Goal: Task Accomplishment & Management: Use online tool/utility

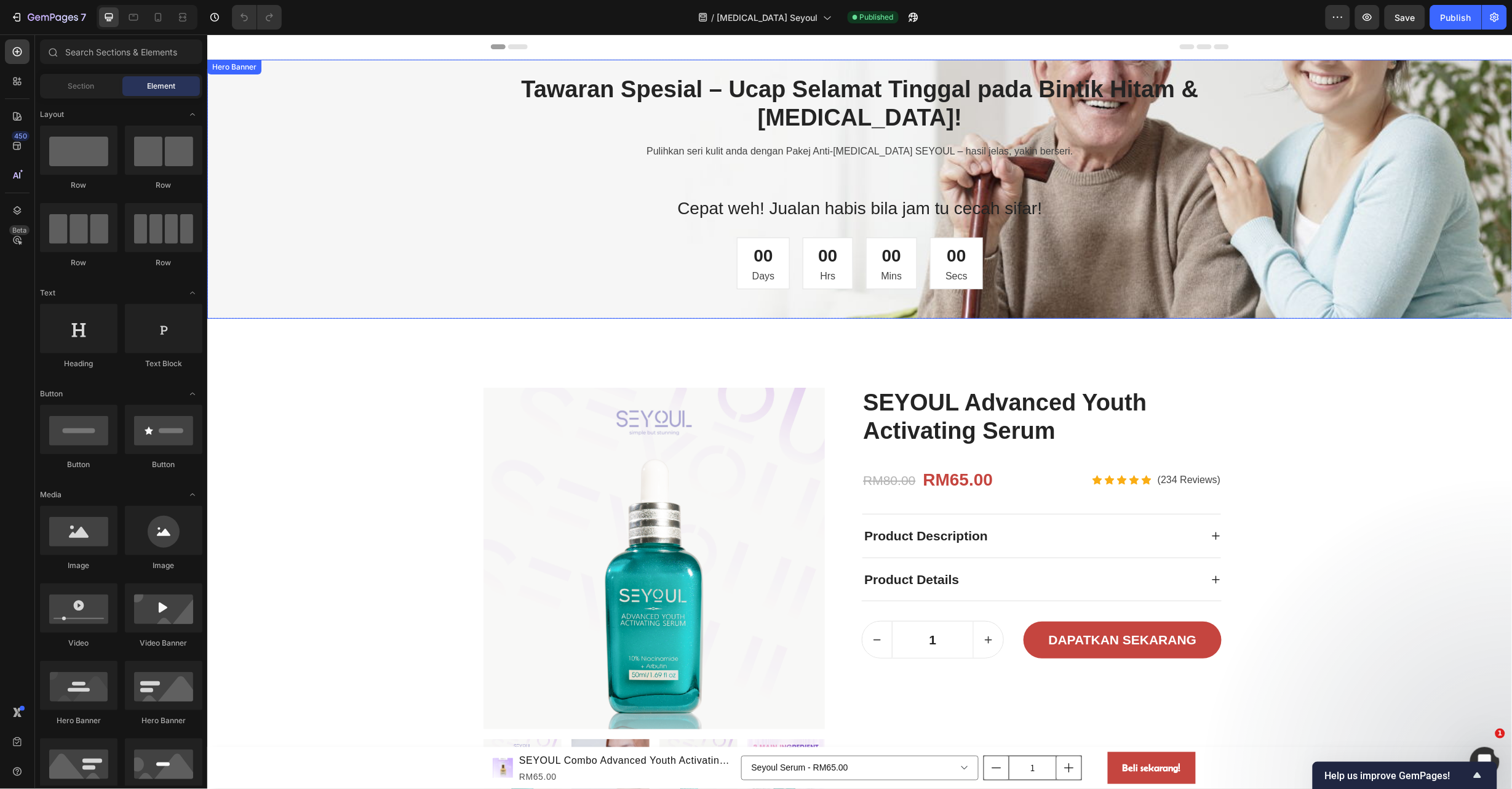
click at [1227, 164] on div "Overlay" at bounding box center [859, 188] width 1305 height 259
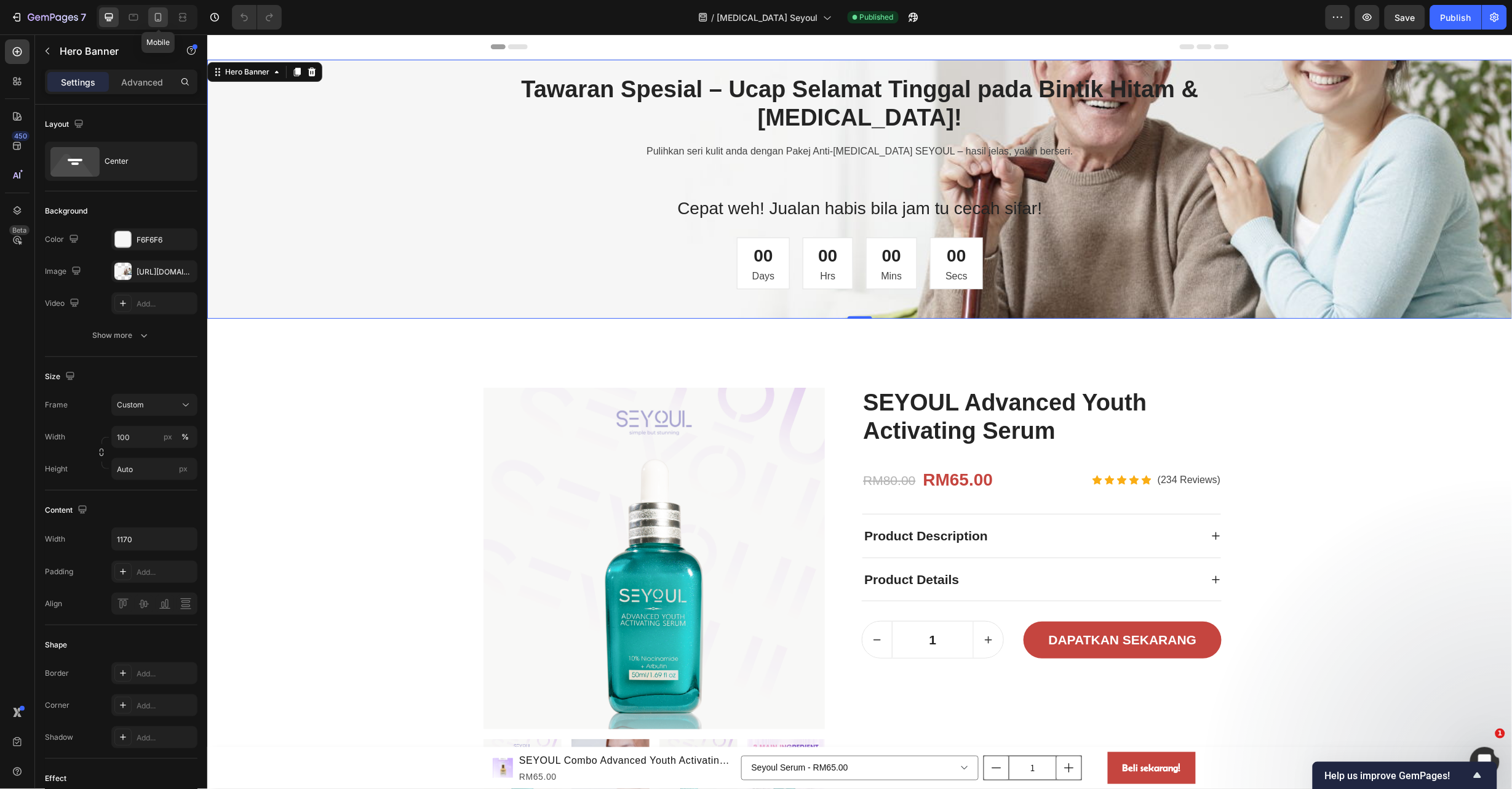
click at [157, 15] on icon at bounding box center [158, 17] width 12 height 12
type input "1200"
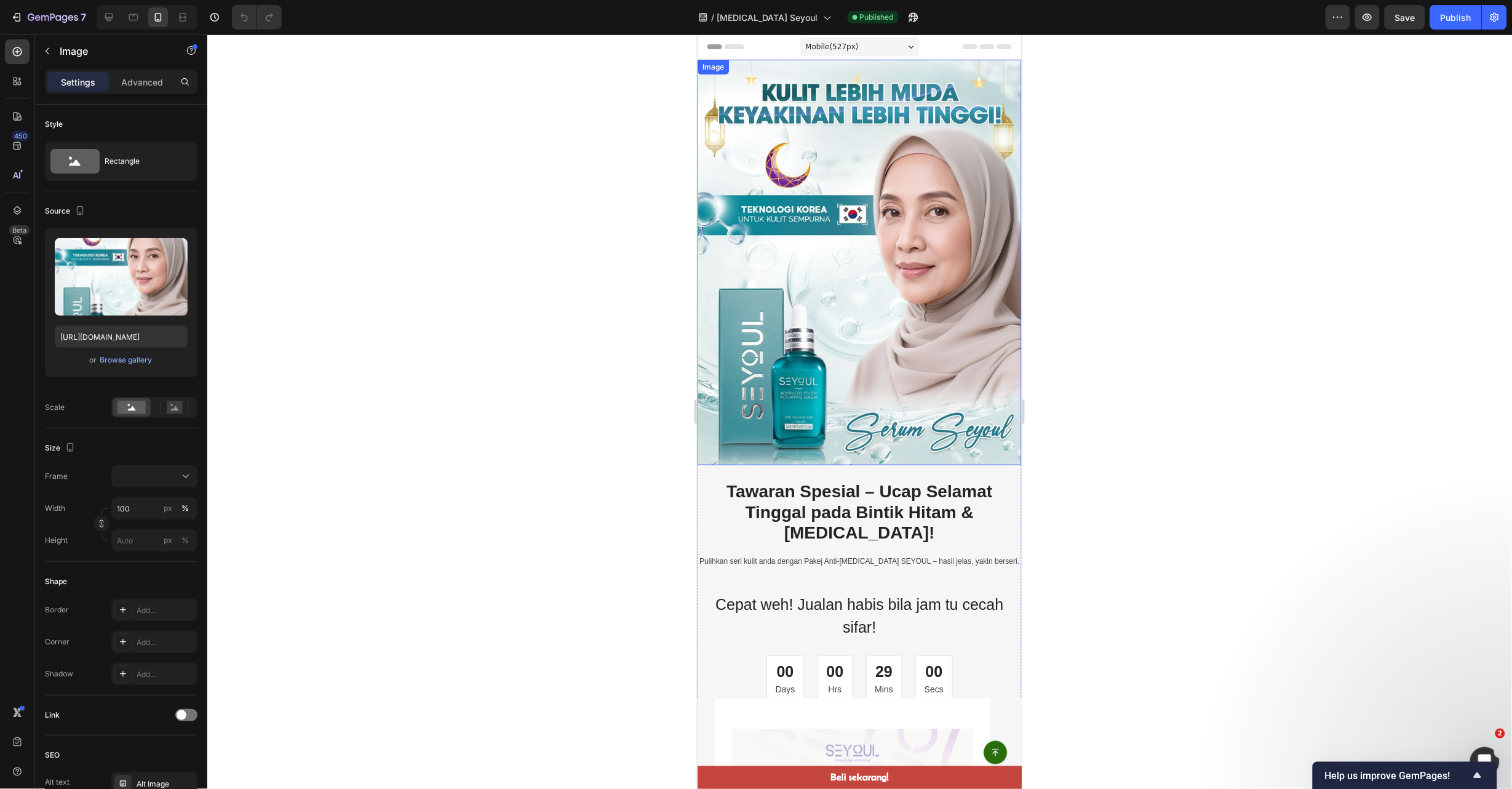
click at [974, 250] on img at bounding box center [859, 262] width 324 height 406
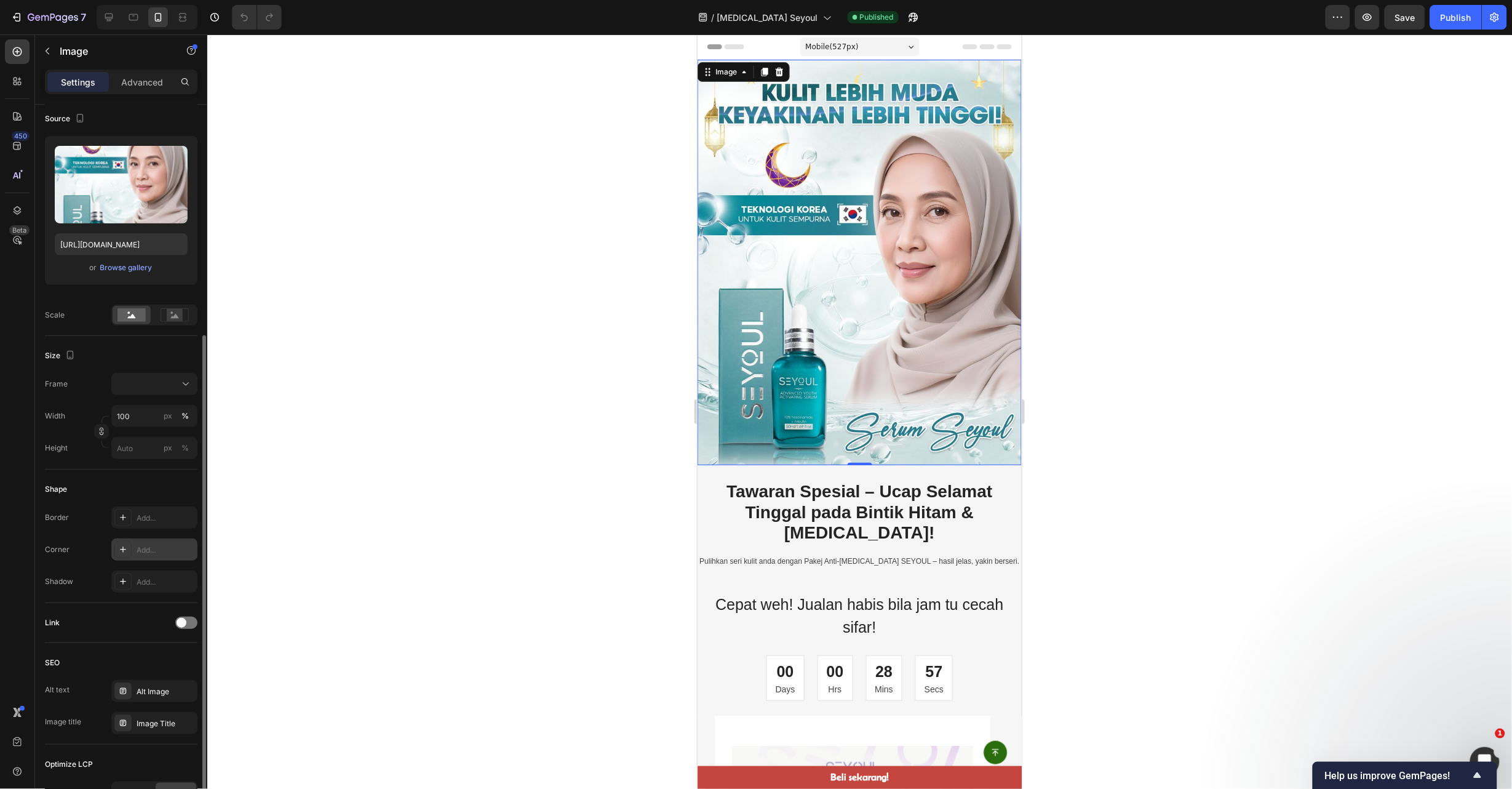
scroll to position [185, 0]
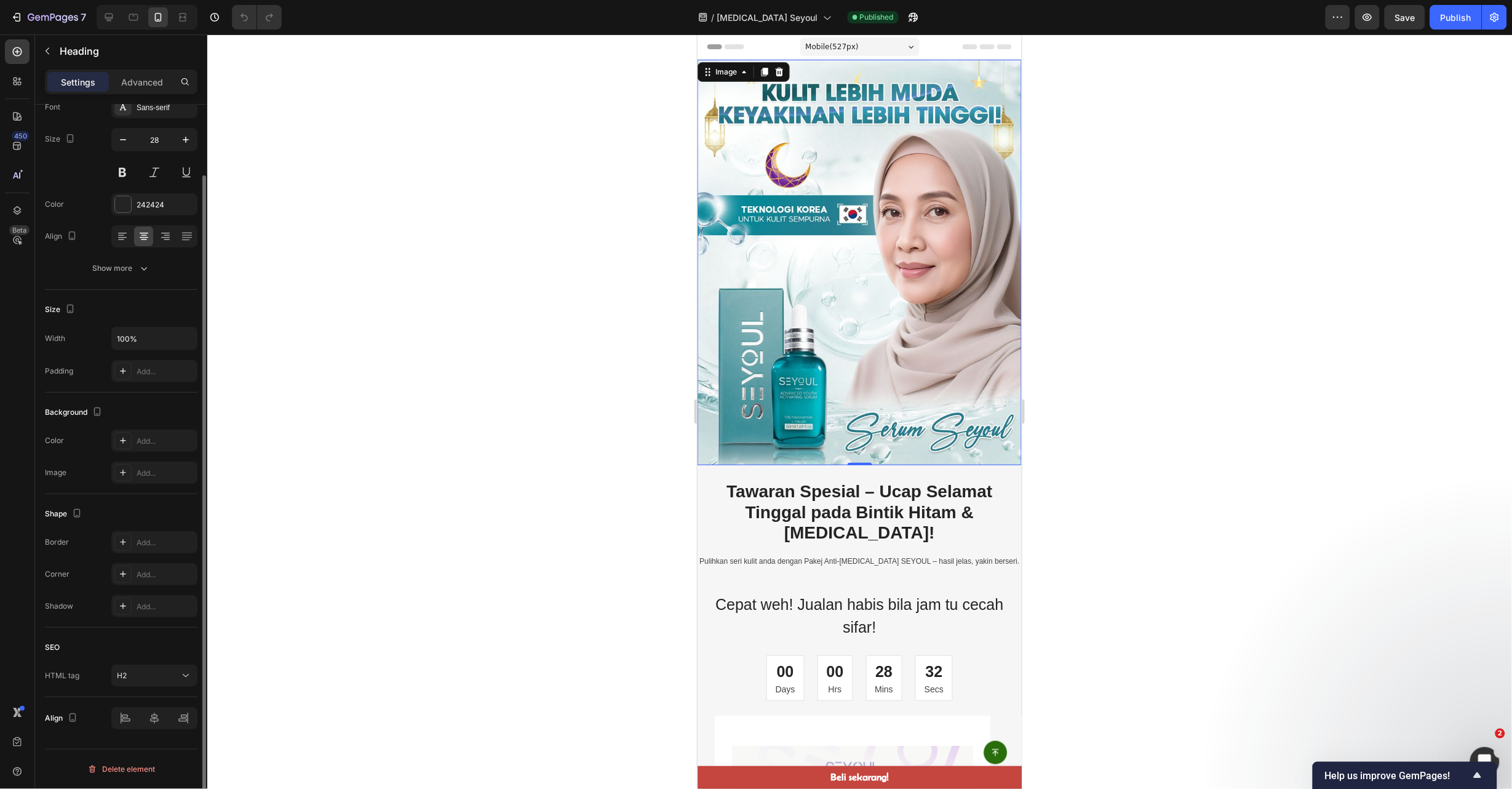
click at [991, 479] on h2 "Tawaran Spesial – Ucap Selamat Tinggal pada Bintik Hitam & [MEDICAL_DATA]!" at bounding box center [859, 511] width 324 height 65
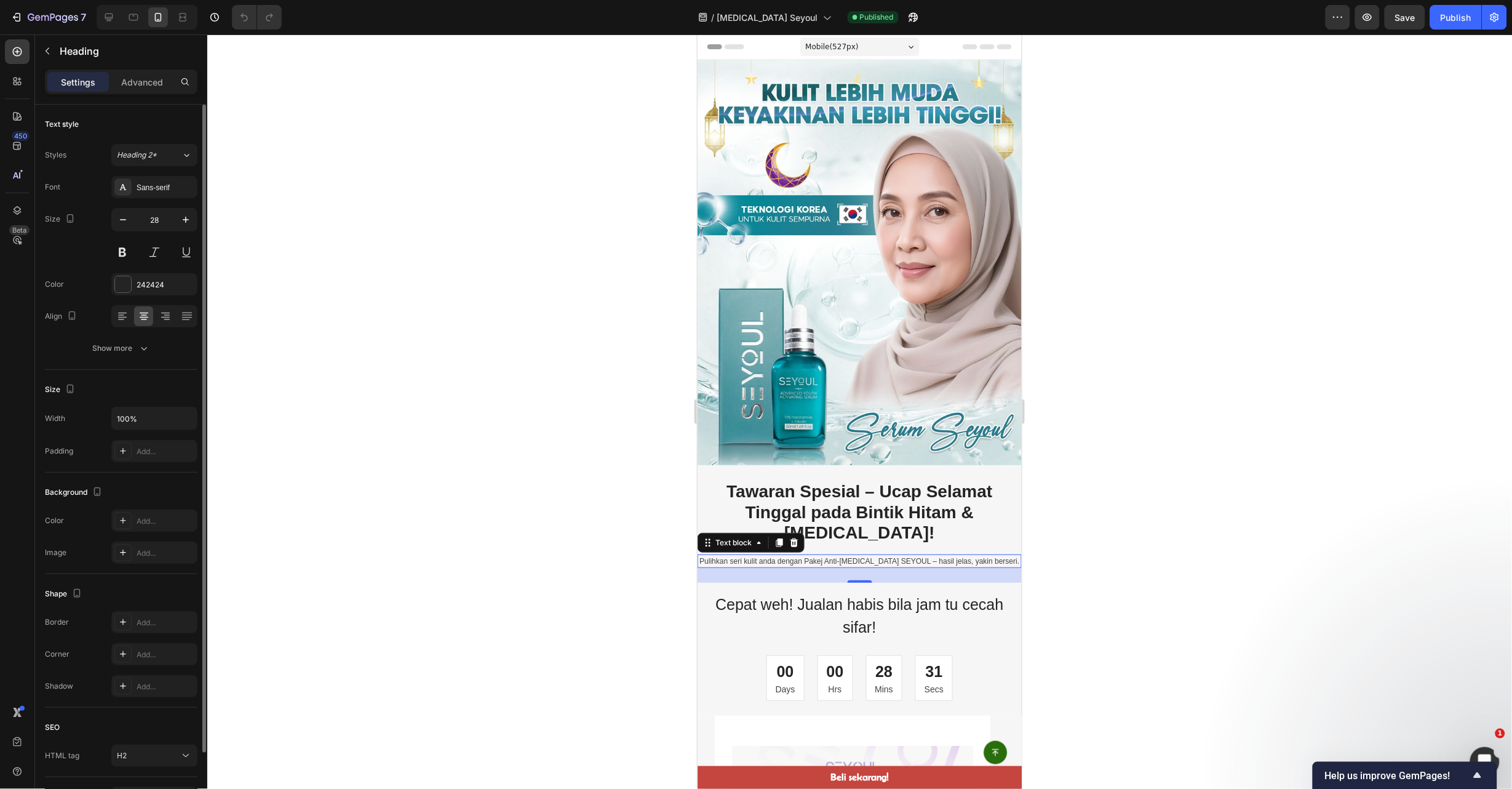
click at [979, 555] on p "Pulihkan seri kulit anda dengan Pakej Anti-[MEDICAL_DATA] SEYOUL – hasil jelas,…" at bounding box center [859, 561] width 322 height 11
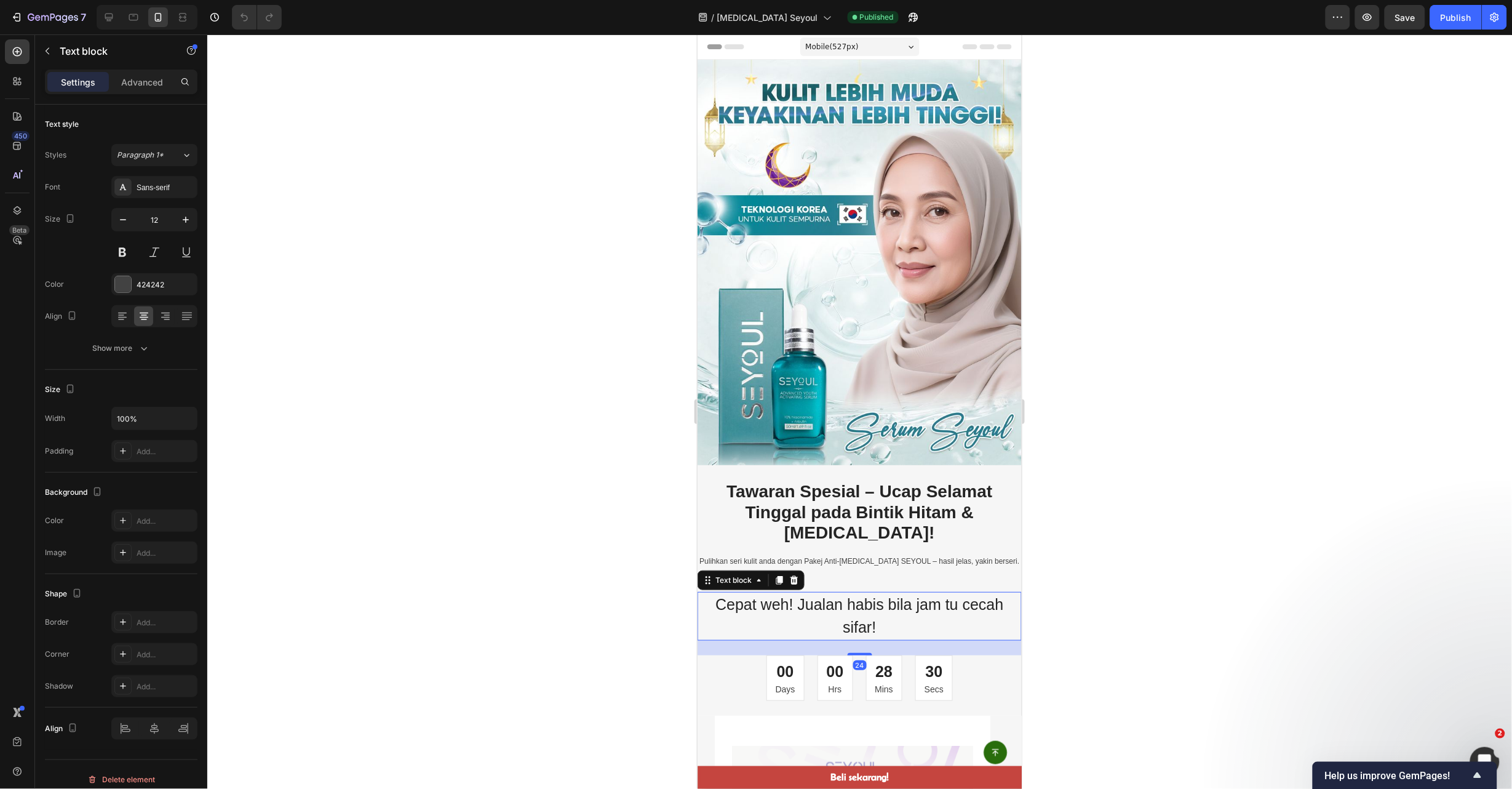
click at [976, 593] on p "Cepat weh! Jualan habis bila jam tu cecah sifar!" at bounding box center [859, 615] width 322 height 46
click at [847, 649] on div at bounding box center [859, 651] width 25 height 4
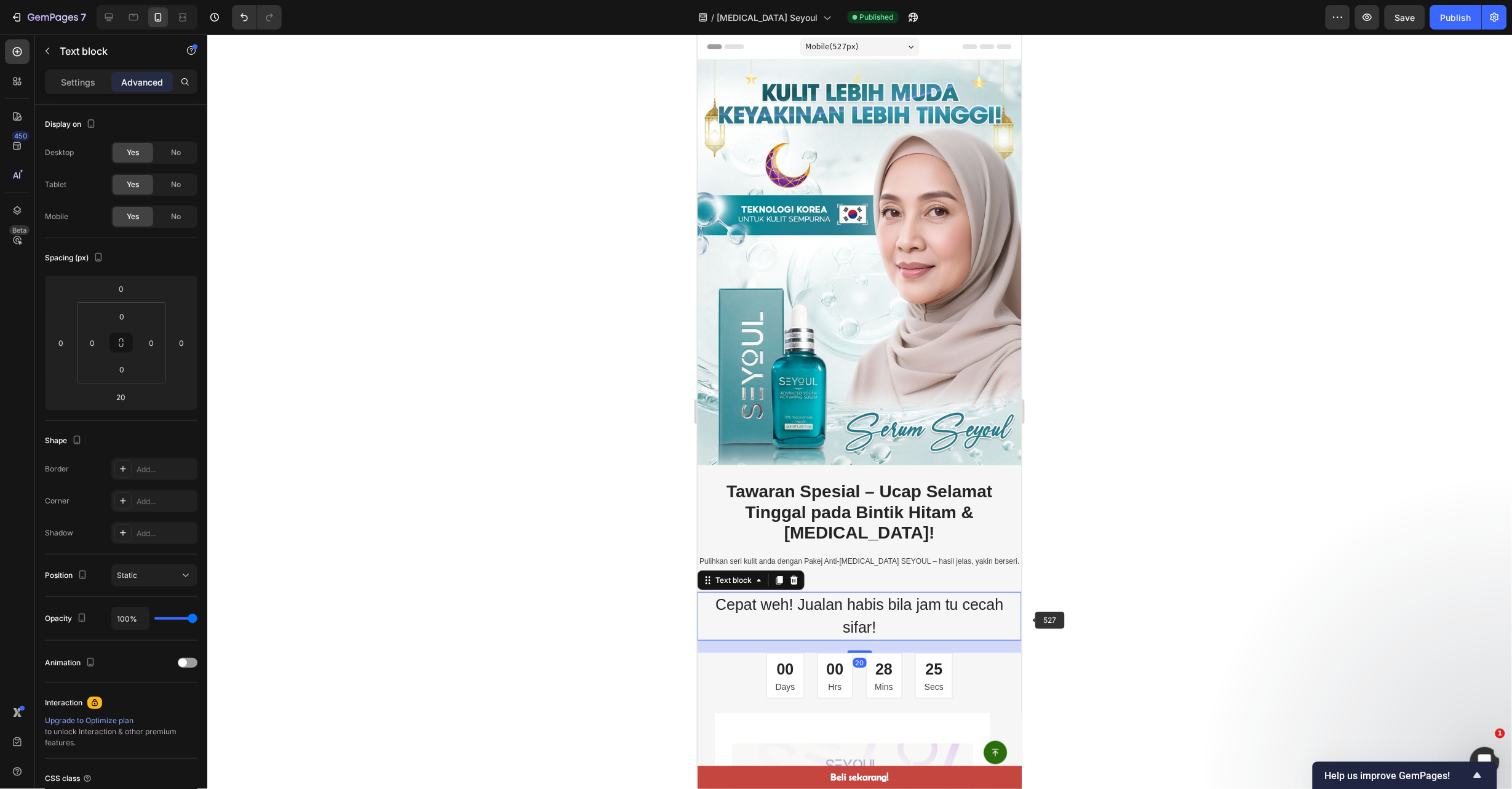
click at [1072, 607] on div at bounding box center [859, 412] width 1305 height 755
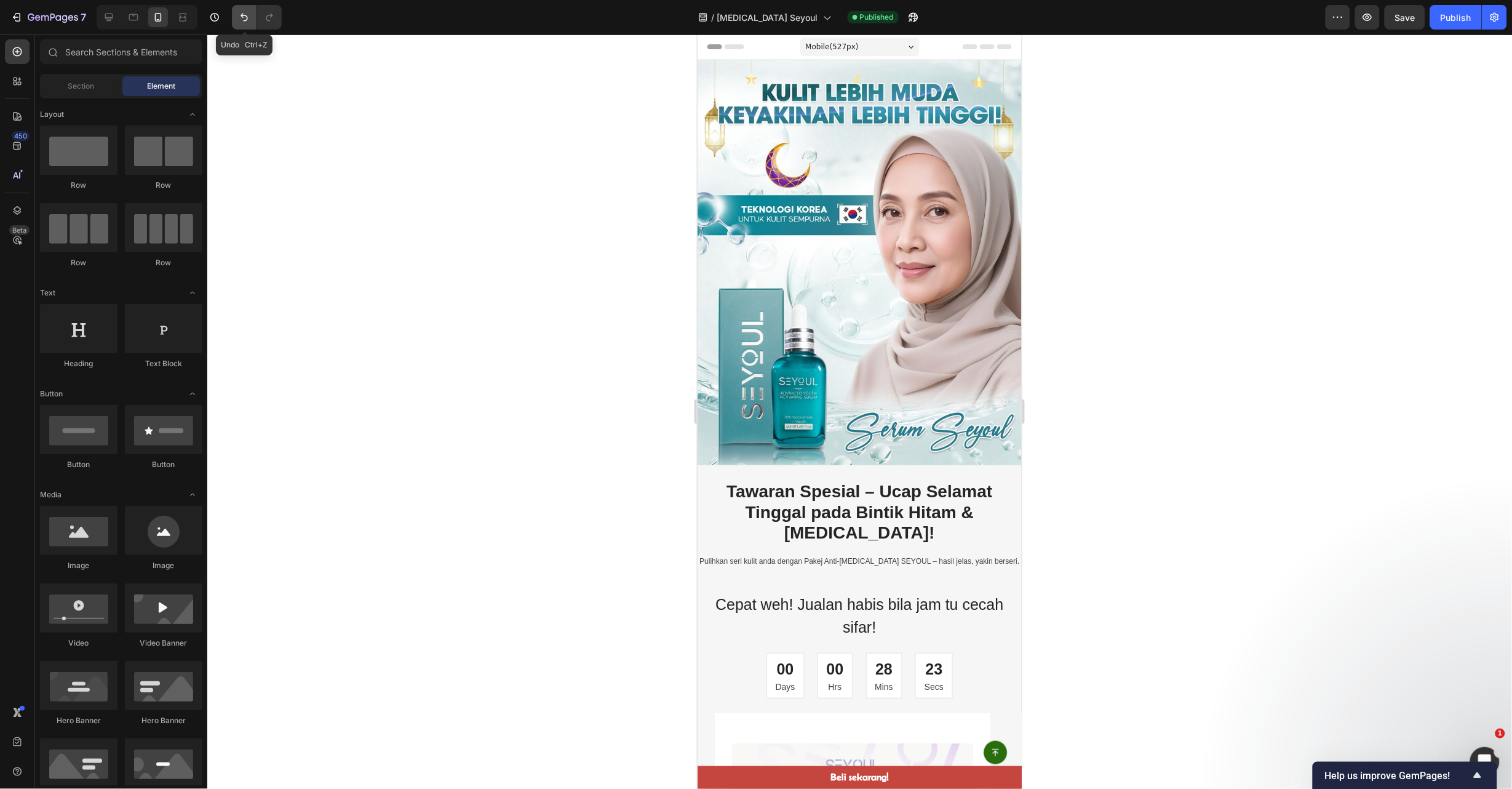
click at [242, 7] on button "Undo/Redo" at bounding box center [244, 17] width 25 height 25
click at [1204, 612] on div at bounding box center [859, 412] width 1305 height 755
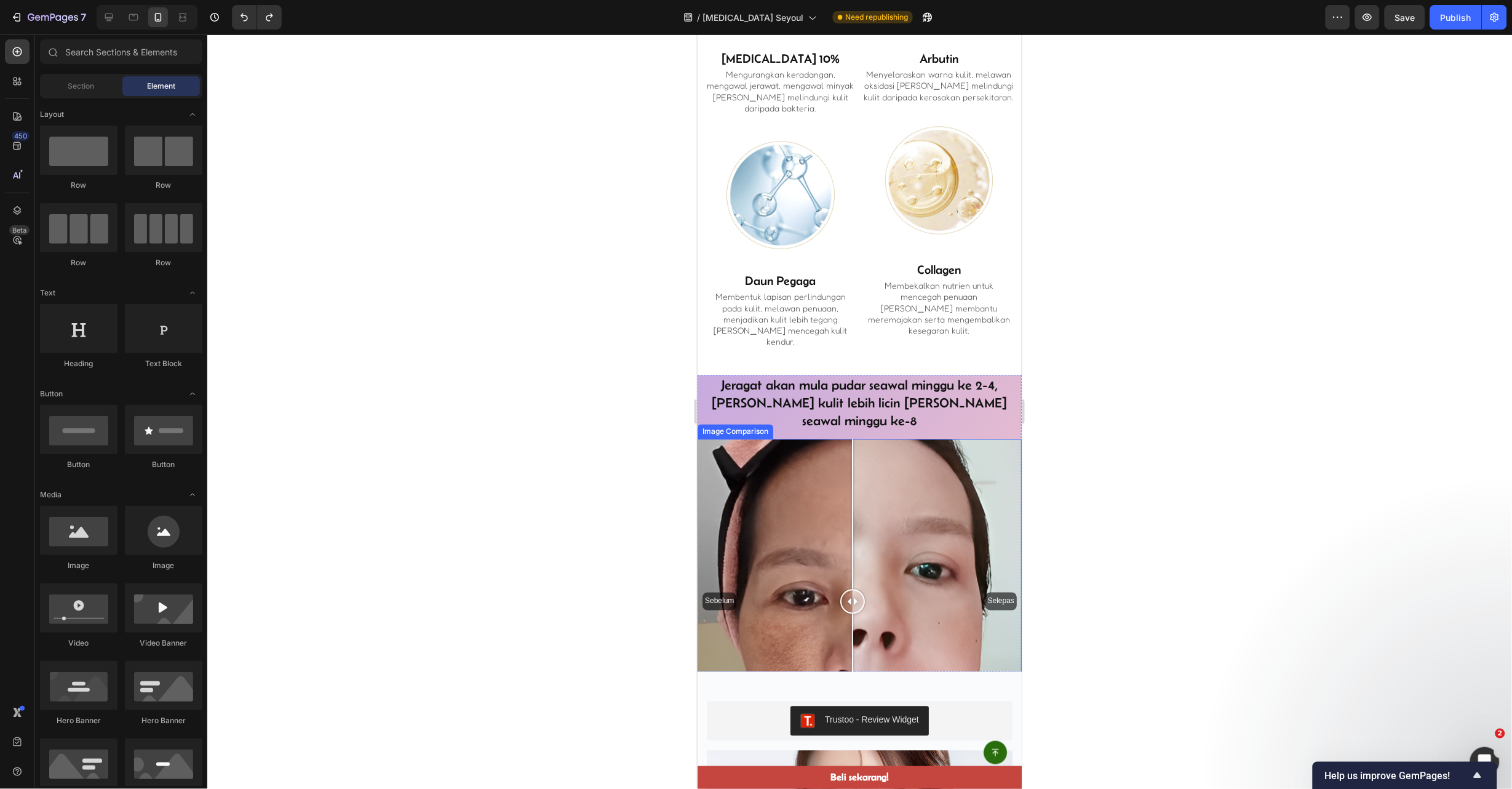
scroll to position [2770, 0]
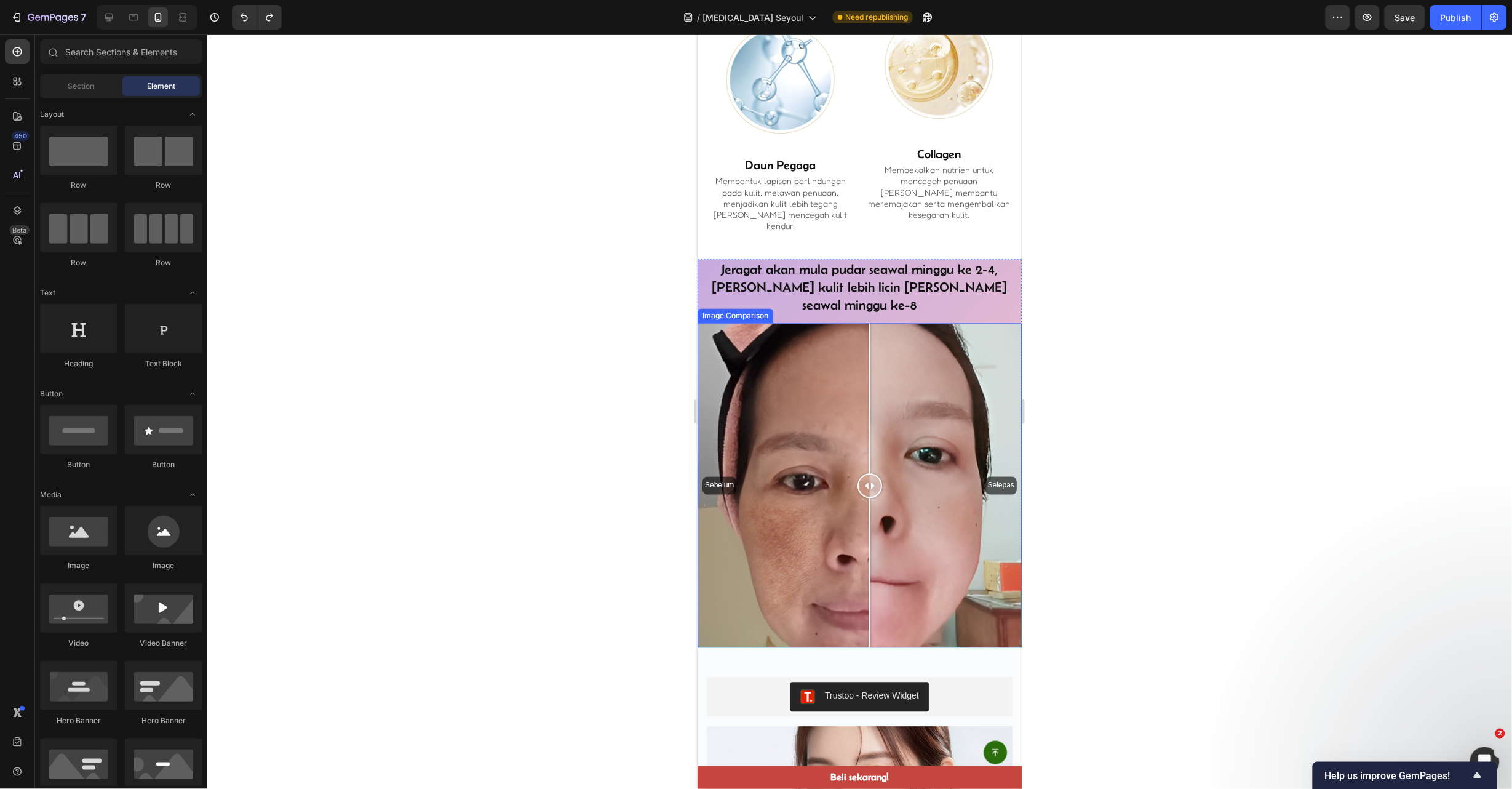
drag, startPoint x: 848, startPoint y: 401, endPoint x: 869, endPoint y: 568, distance: 168.3
click at [869, 568] on div at bounding box center [869, 485] width 25 height 324
click at [855, 551] on div at bounding box center [855, 485] width 25 height 324
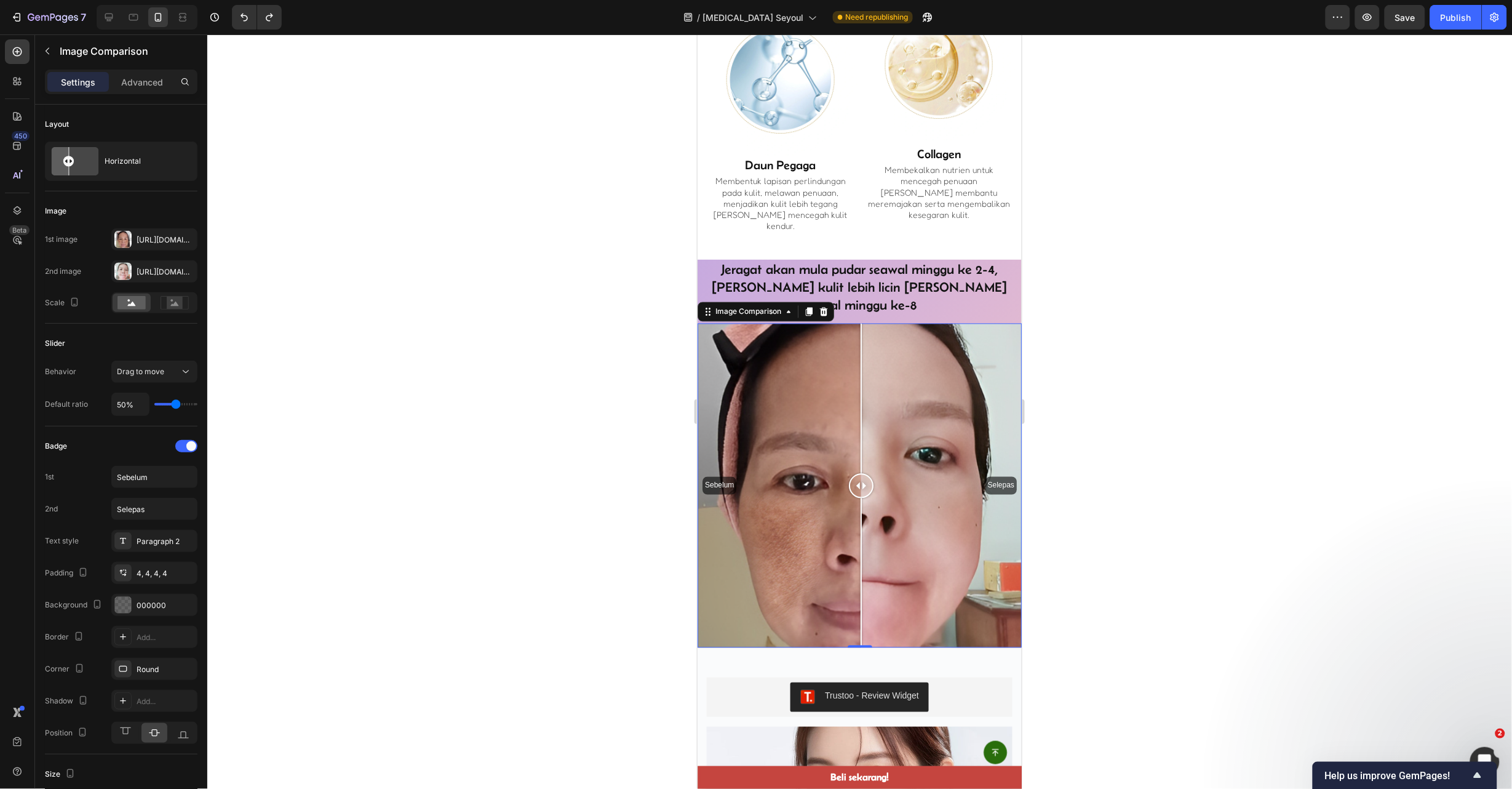
drag, startPoint x: 841, startPoint y: 542, endPoint x: 861, endPoint y: 551, distance: 21.9
click at [861, 551] on div at bounding box center [861, 485] width 25 height 324
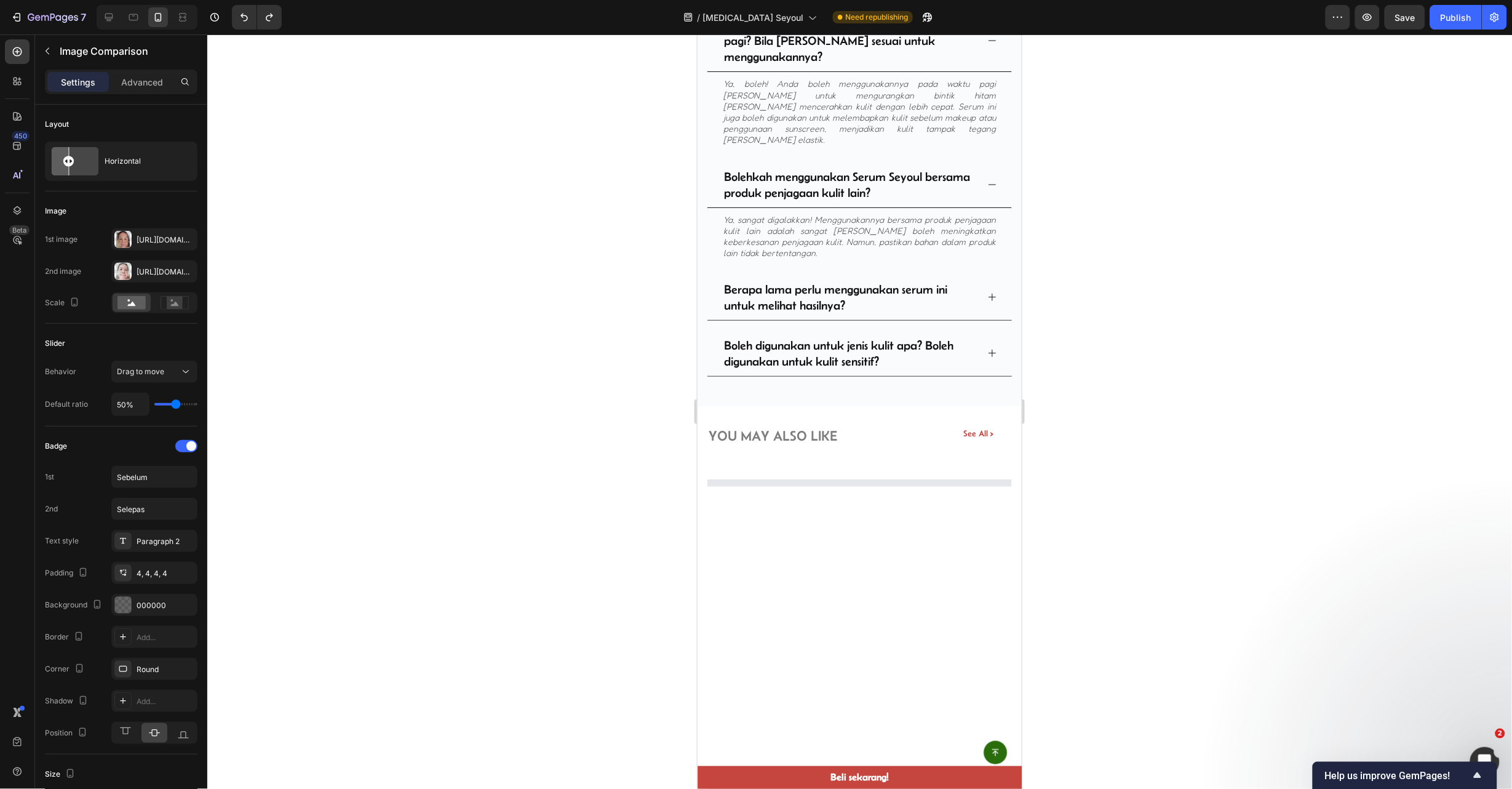
scroll to position [3877, 0]
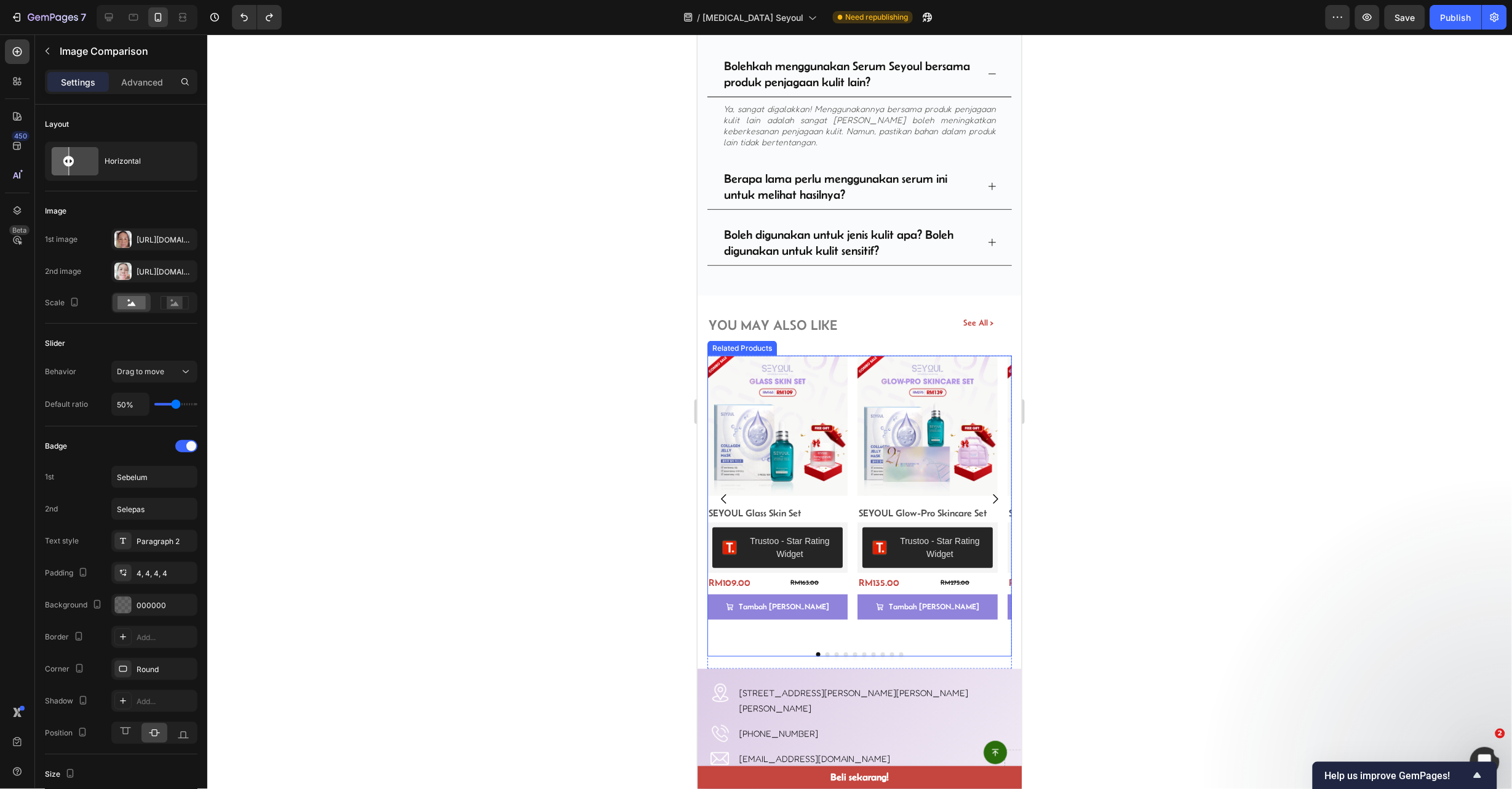
click at [853, 490] on div "Product Images SEYOUL Glass Skin Set Product Title Trustoo - Star Rating Widget…" at bounding box center [859, 498] width 304 height 286
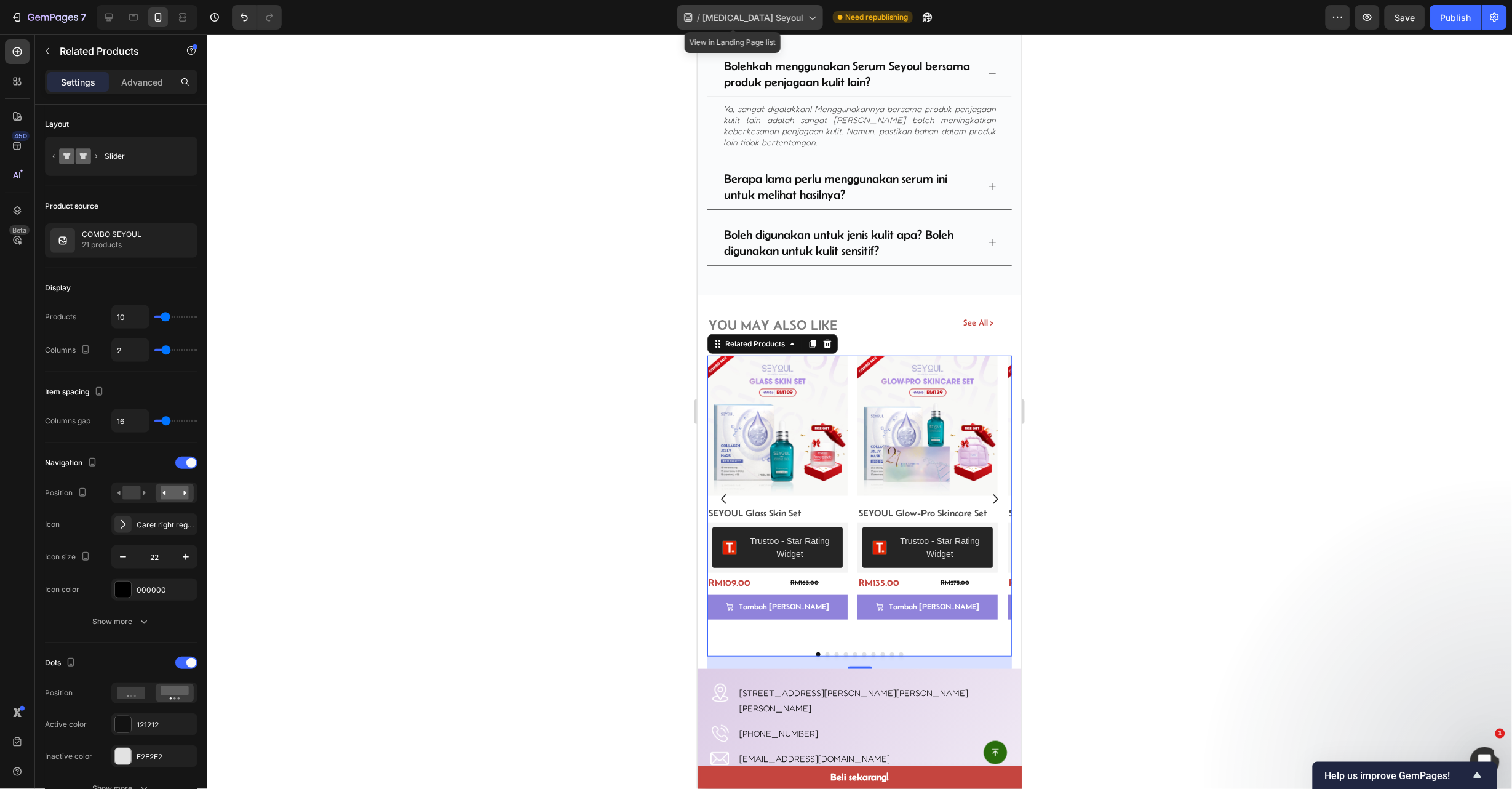
click at [780, 13] on span "[MEDICAL_DATA] Seyoul" at bounding box center [753, 17] width 101 height 13
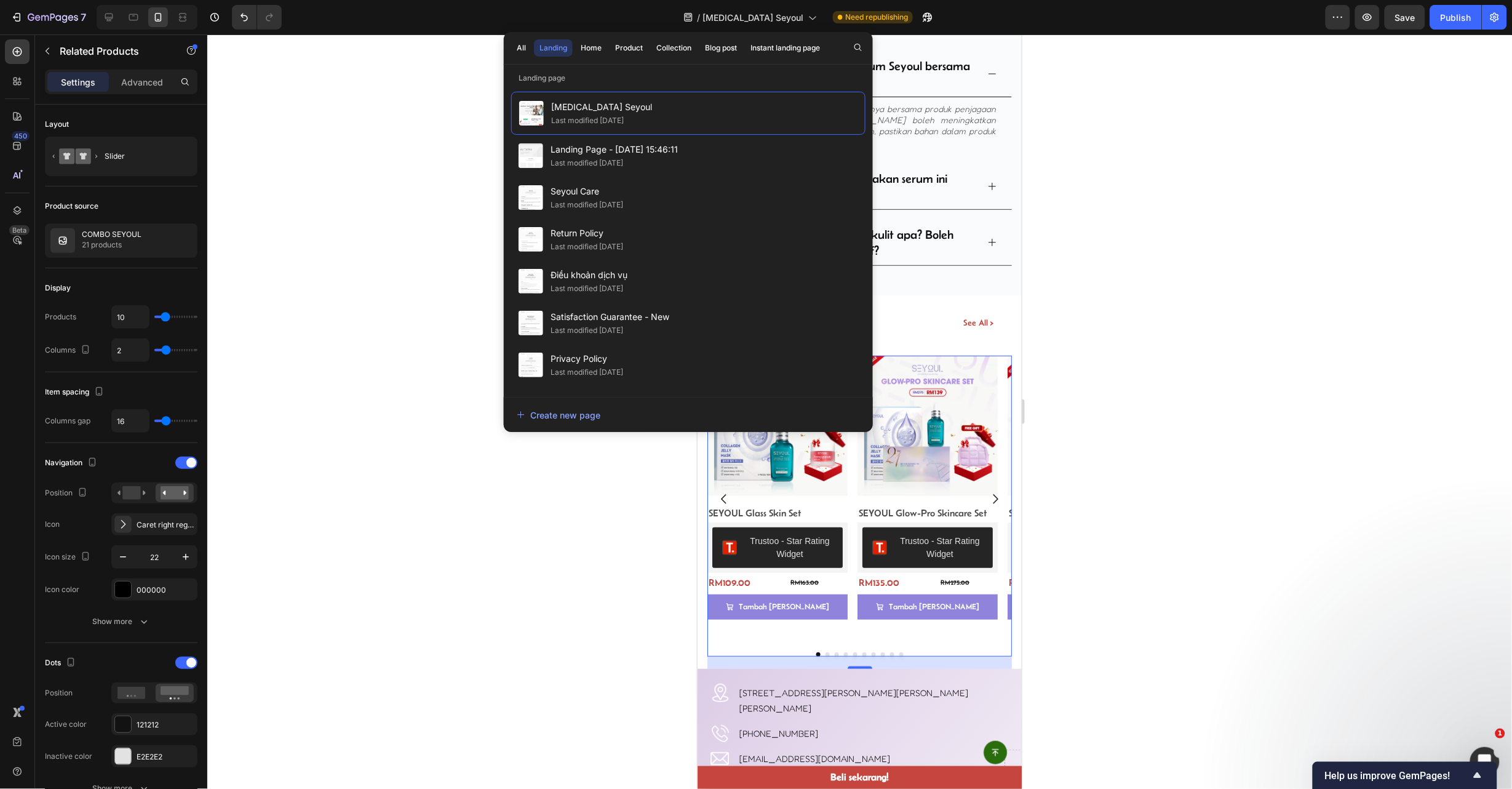
click at [389, 91] on div at bounding box center [859, 412] width 1305 height 755
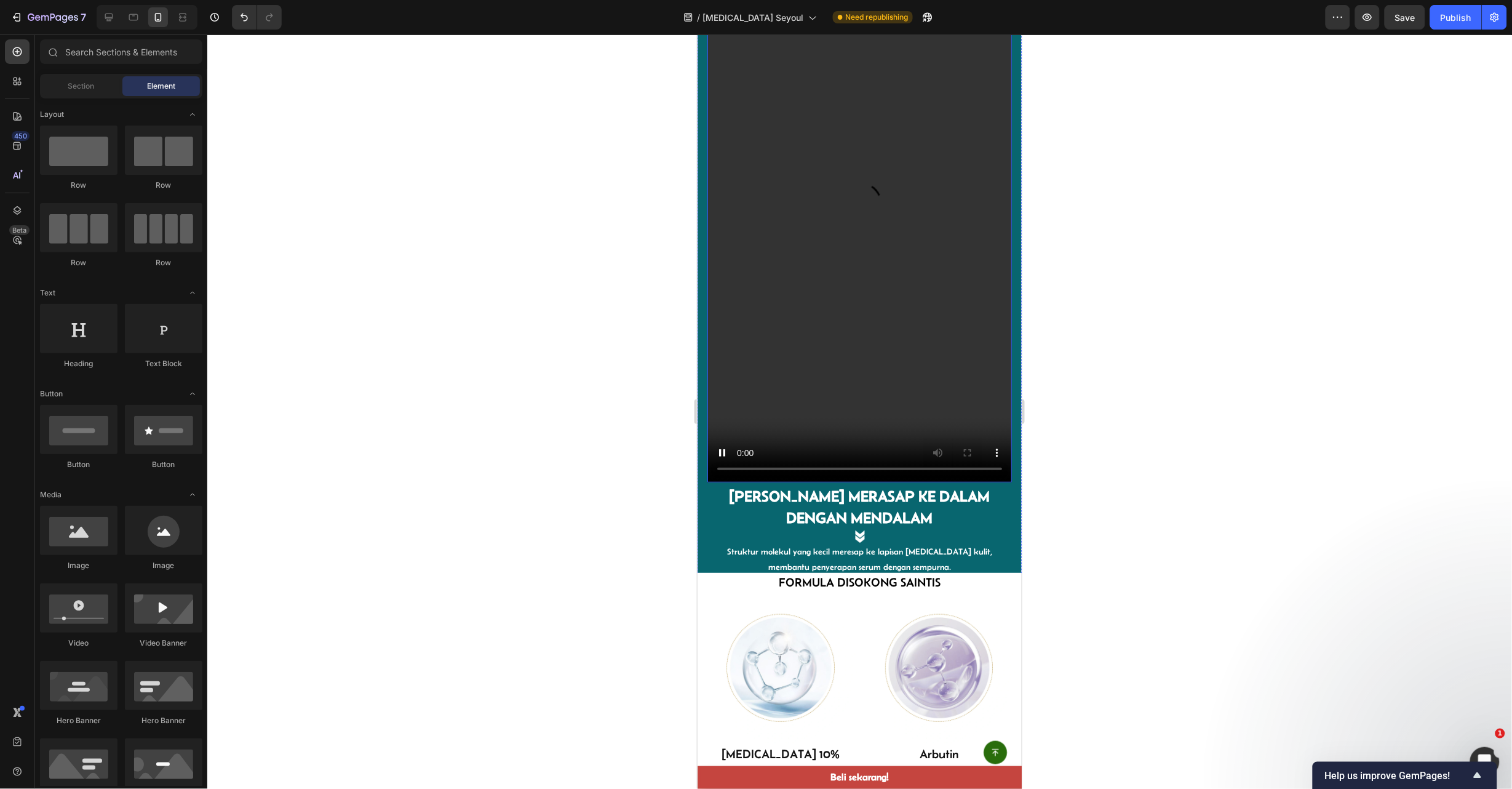
scroll to position [1846, 0]
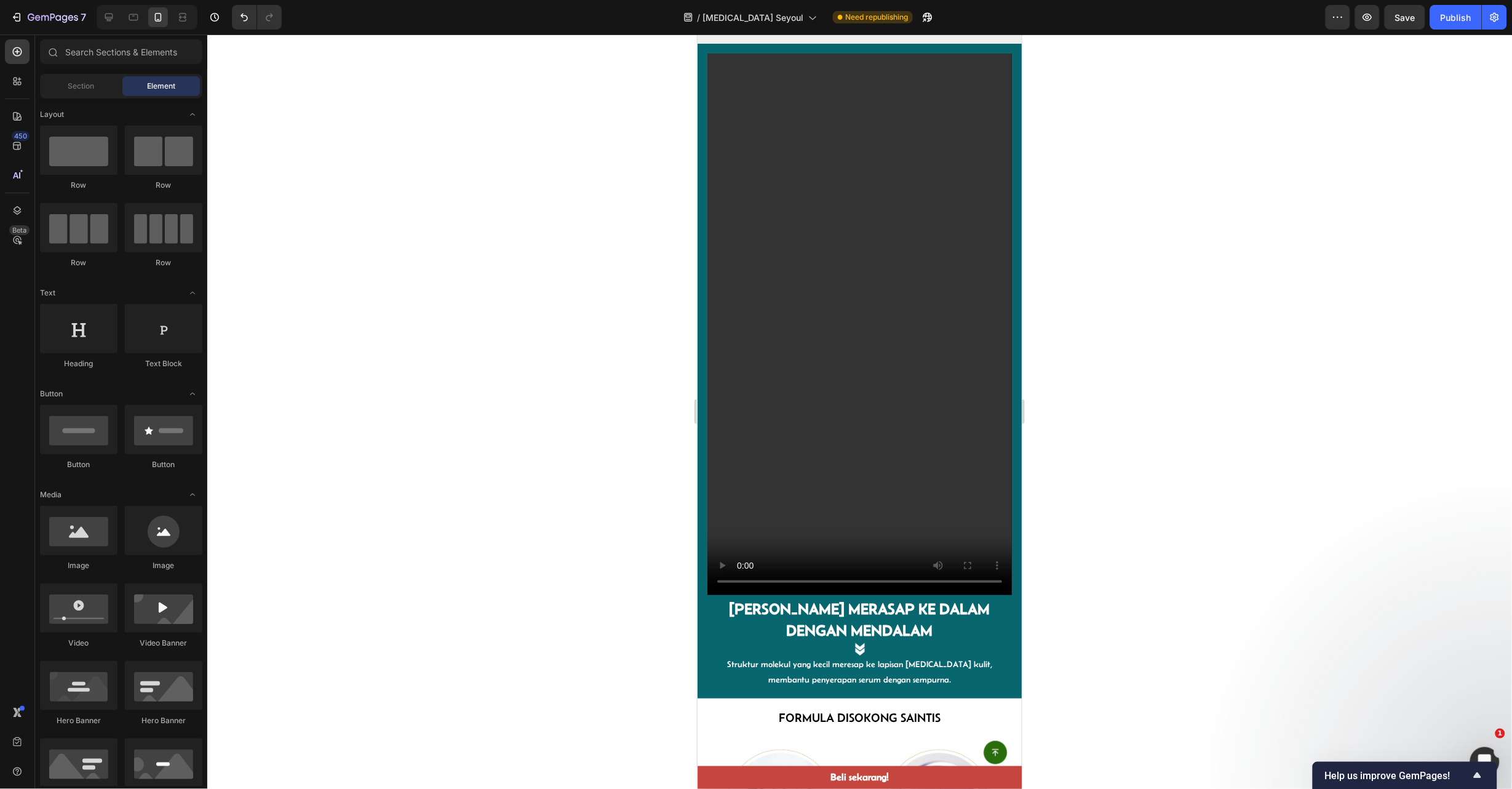
drag, startPoint x: 345, startPoint y: 62, endPoint x: 348, endPoint y: 68, distance: 6.7
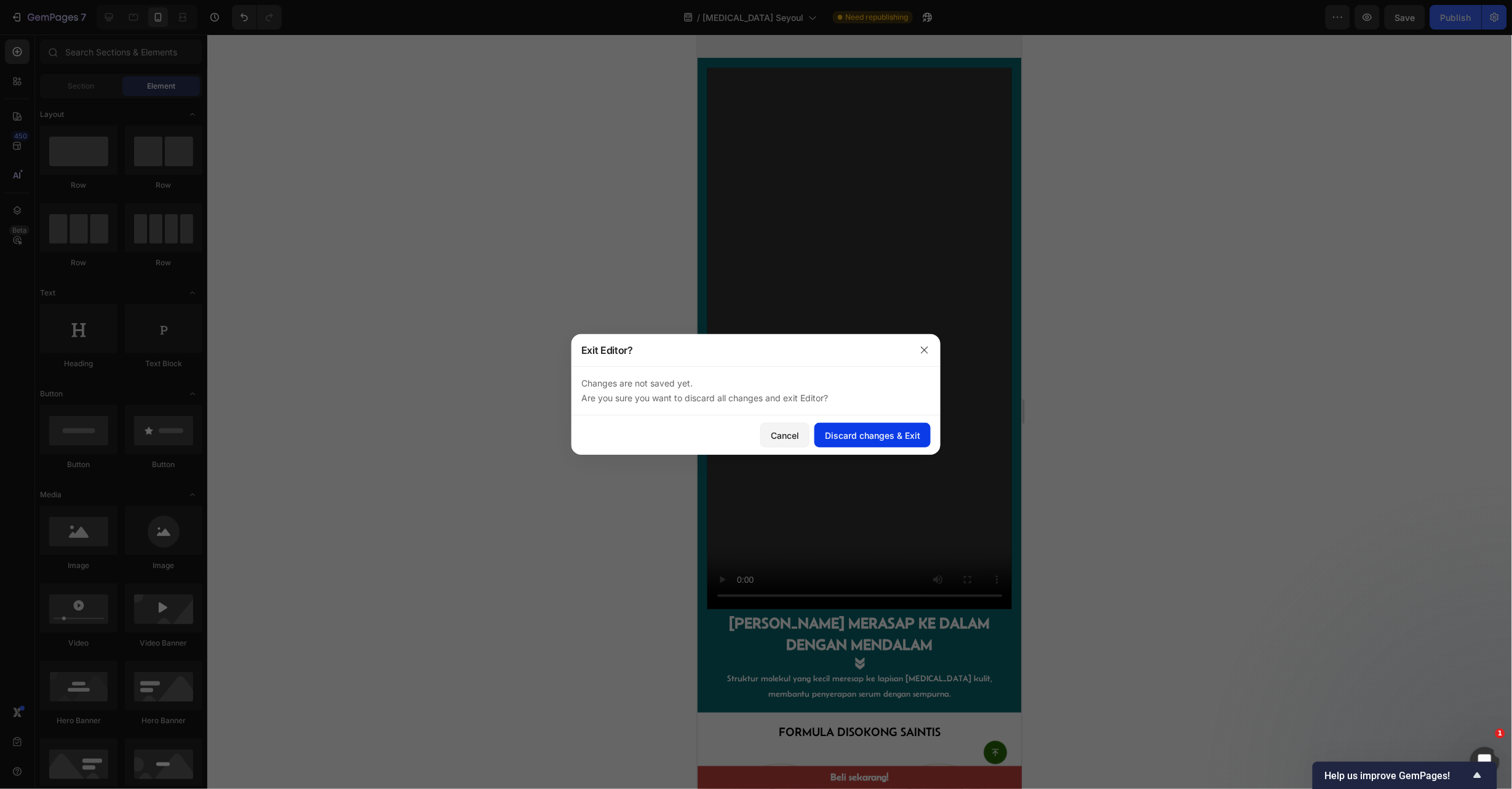
click at [899, 441] on div "Discard changes & Exit" at bounding box center [872, 435] width 95 height 13
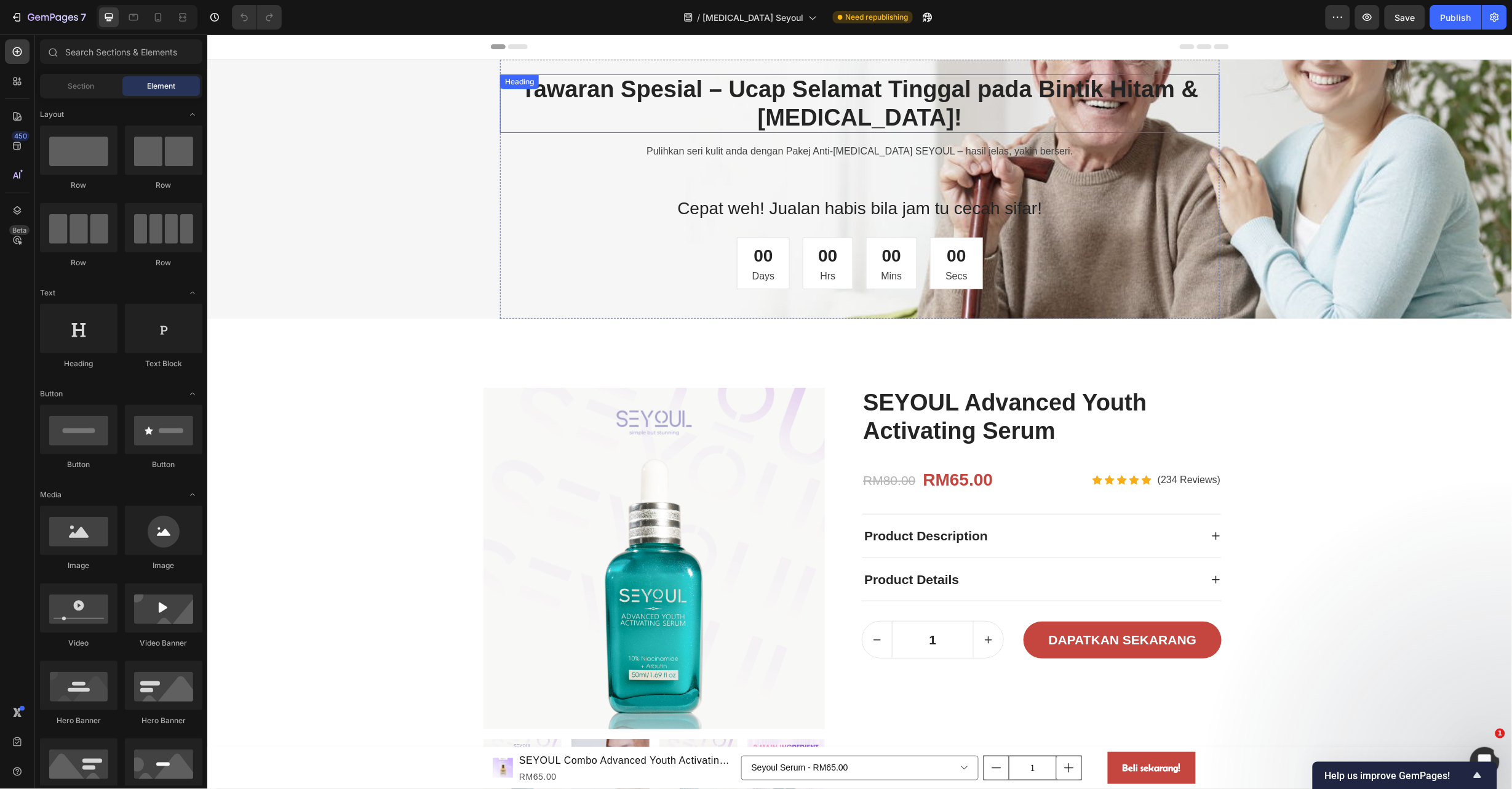
drag, startPoint x: 976, startPoint y: 102, endPoint x: 972, endPoint y: 110, distance: 8.9
click at [977, 102] on h2 "Tawaran Spesial – Ucap Selamat Tinggal pada Bintik Hitam & [MEDICAL_DATA]!" at bounding box center [859, 103] width 720 height 58
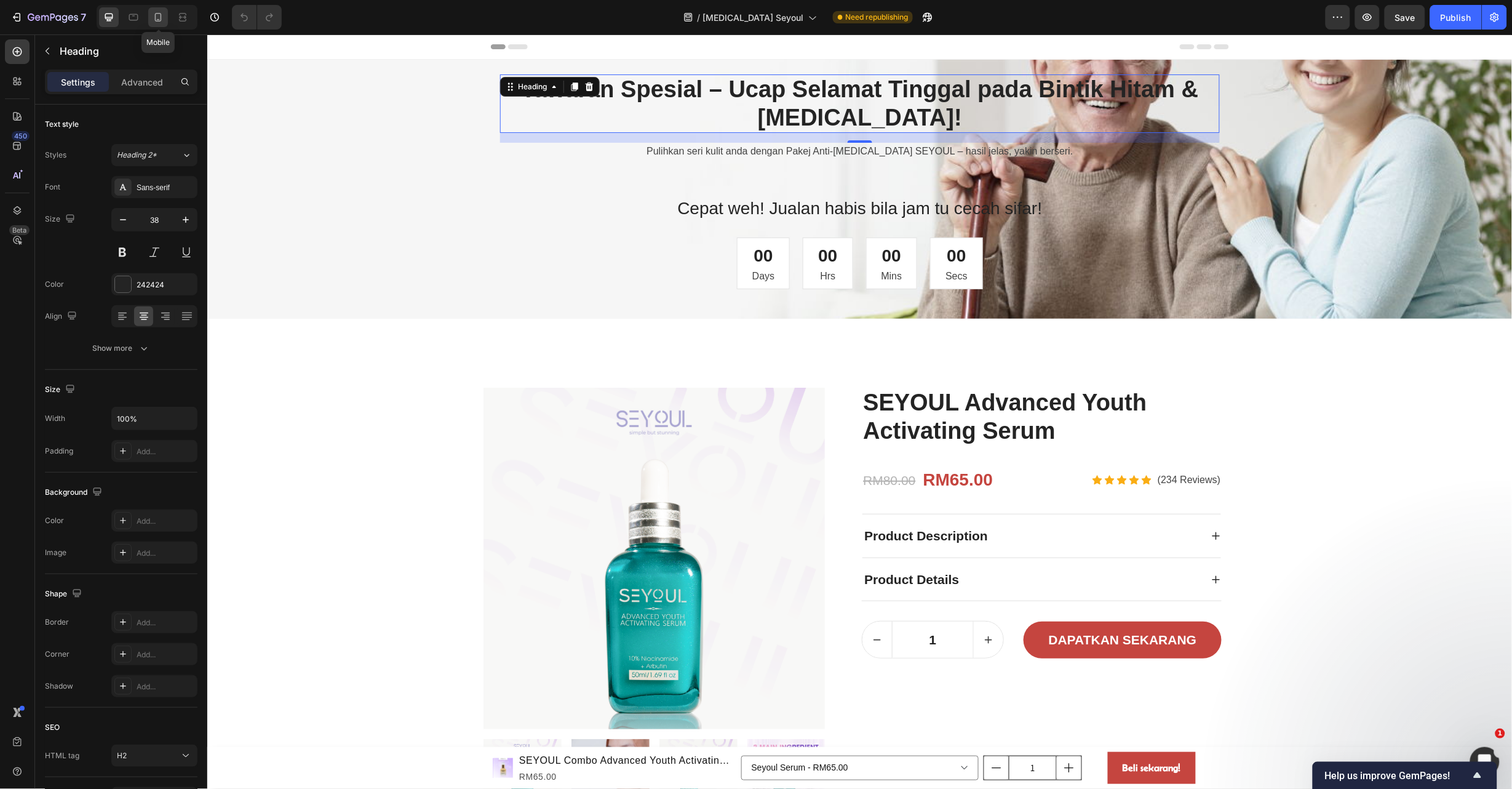
click at [161, 18] on icon at bounding box center [158, 17] width 12 height 12
type input "28"
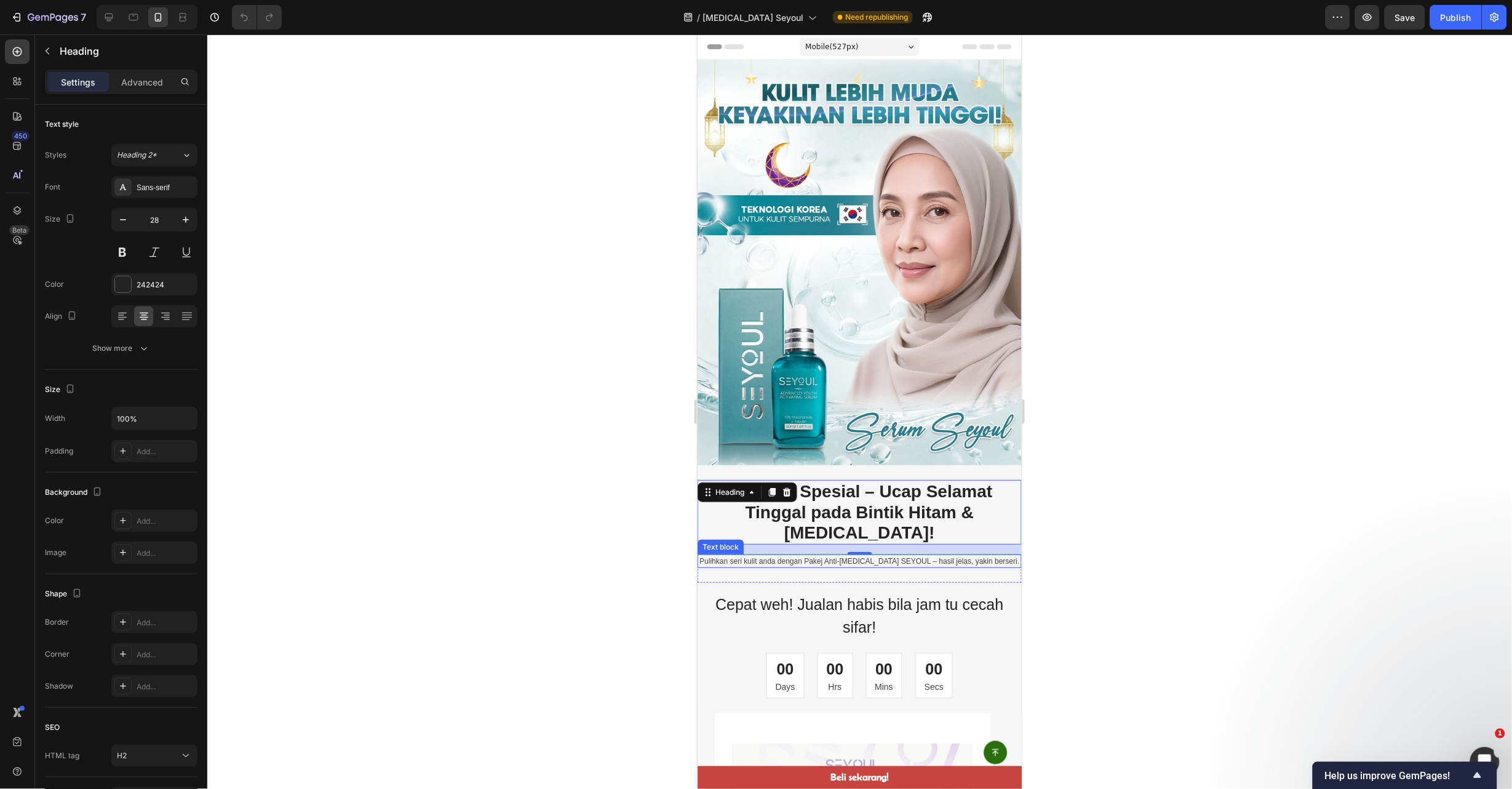
click at [907, 555] on p "Pulihkan seri kulit anda dengan Pakej Anti-[MEDICAL_DATA] SEYOUL – hasil jelas,…" at bounding box center [859, 561] width 322 height 11
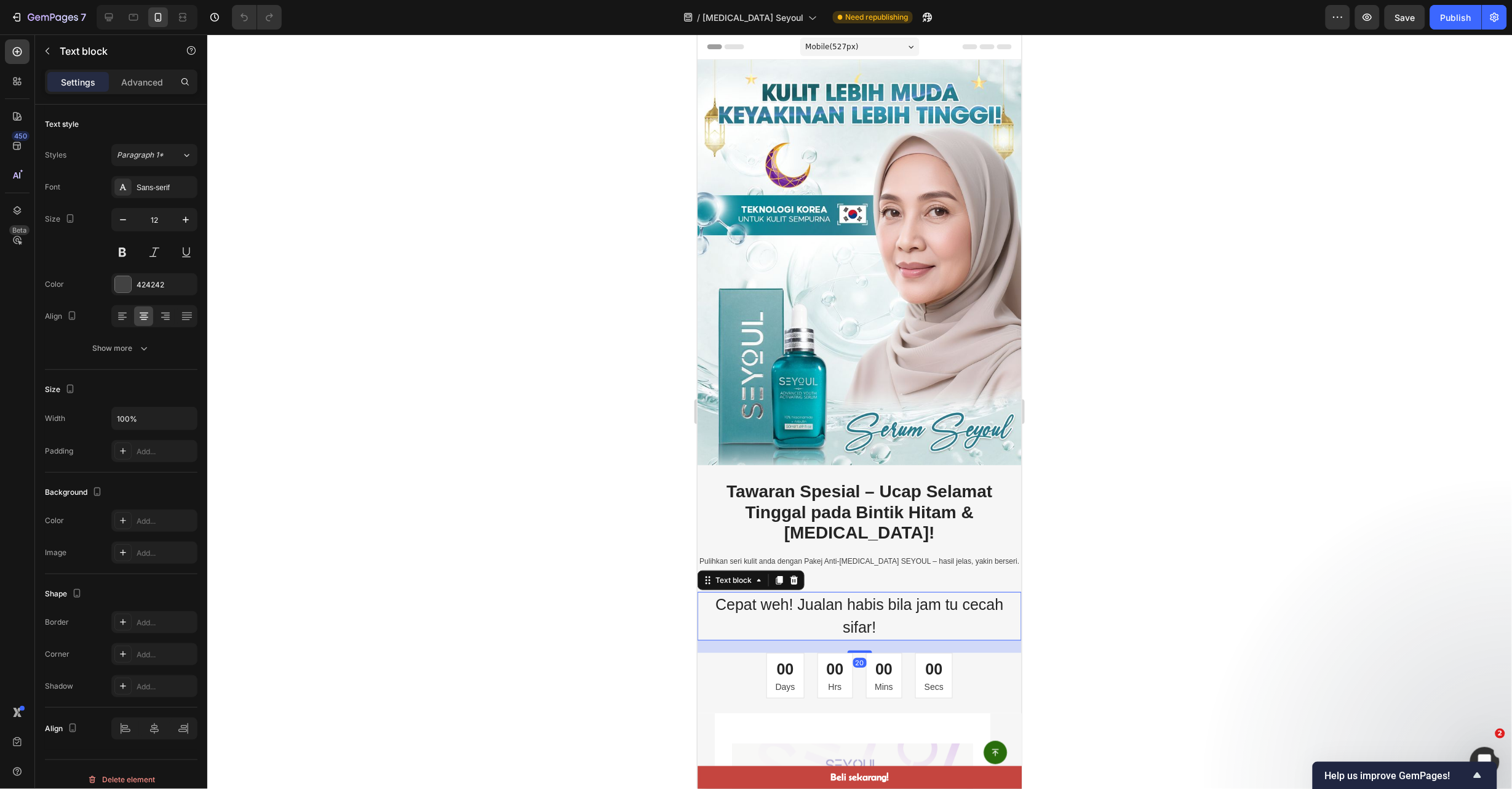
click at [911, 593] on p "Cepat weh! Jualan habis bila jam tu cecah sifar!" at bounding box center [859, 615] width 322 height 46
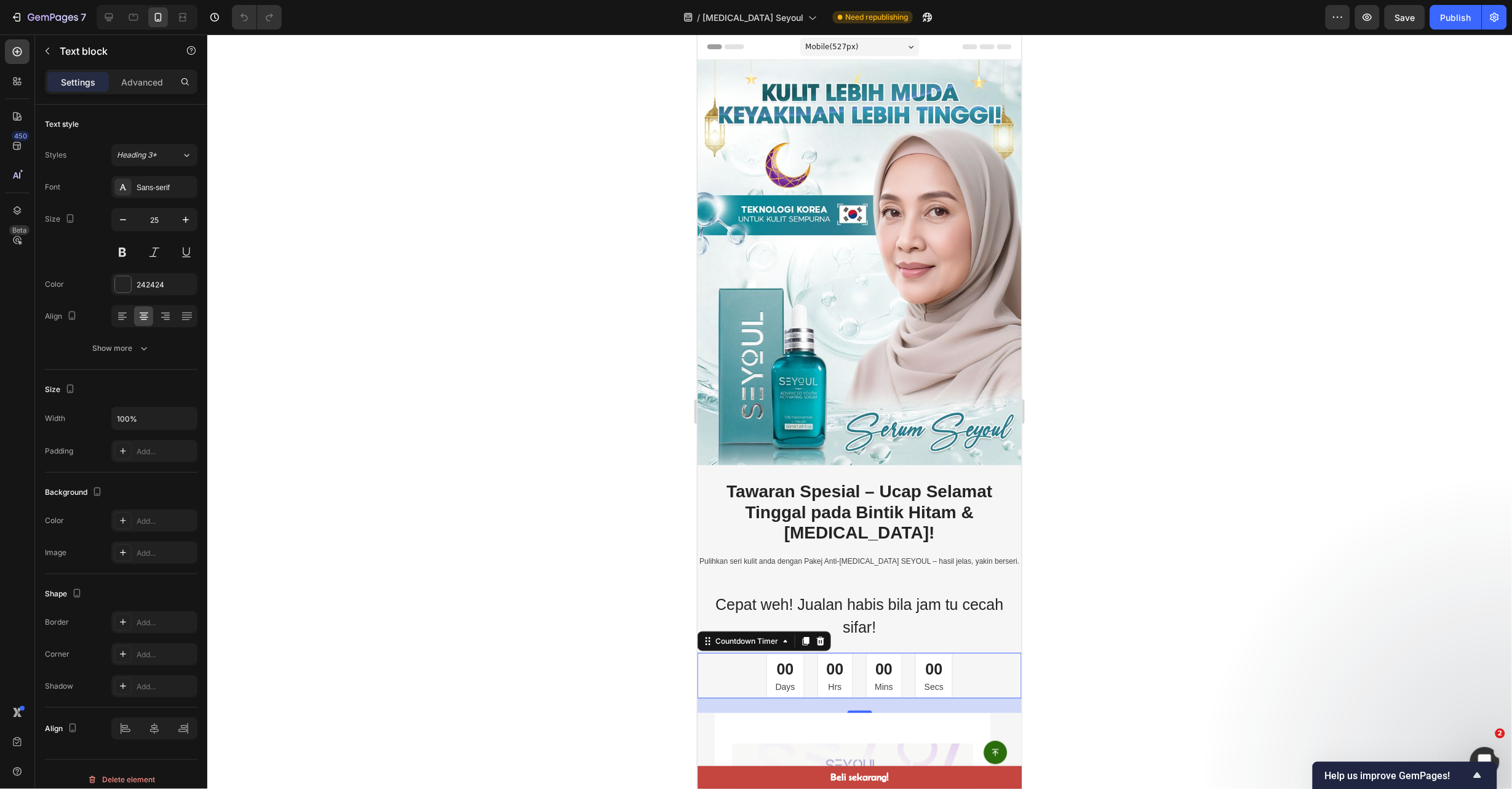
click at [942, 652] on div "00 Secs" at bounding box center [933, 675] width 38 height 46
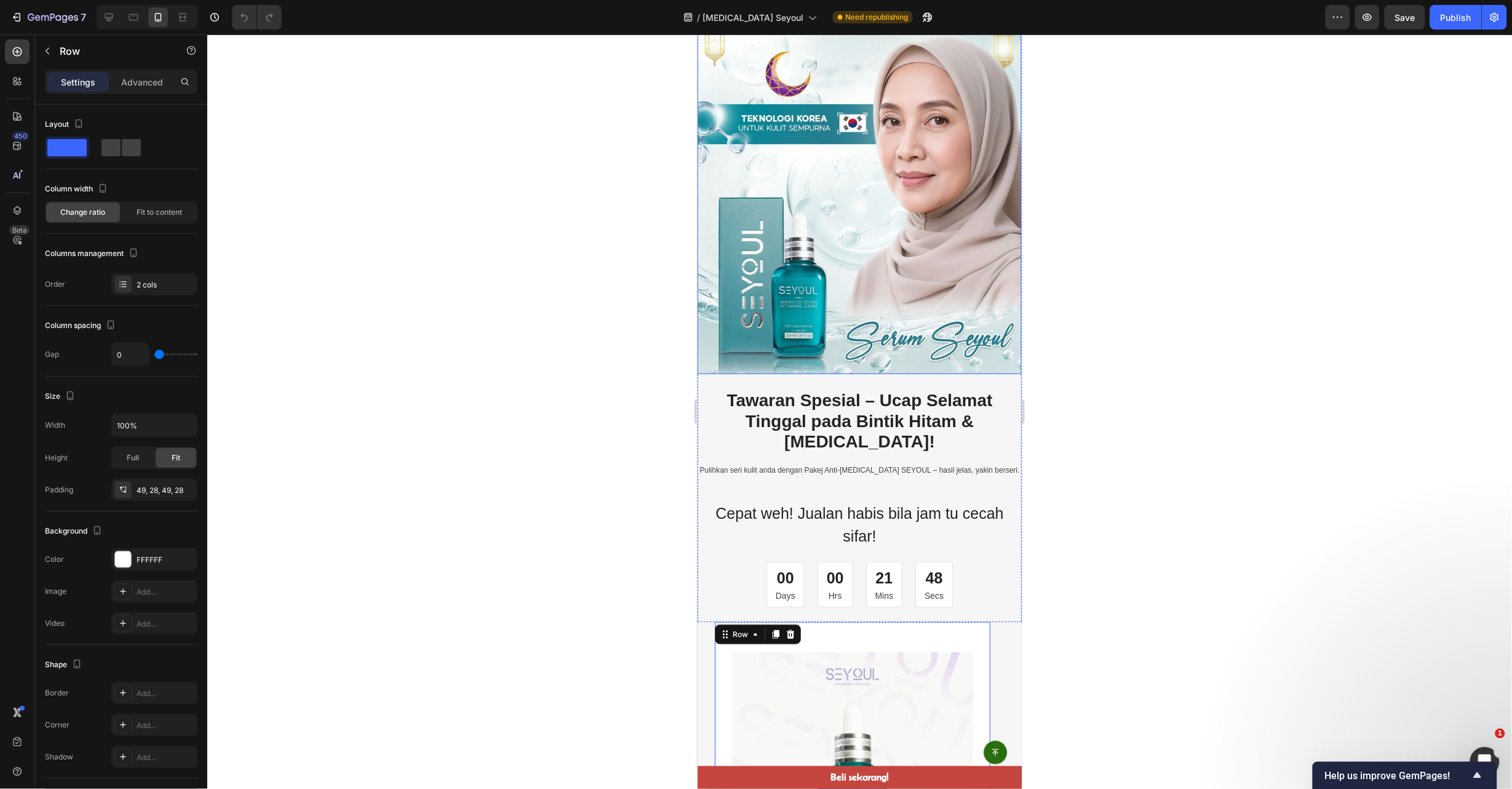
scroll to position [276, 0]
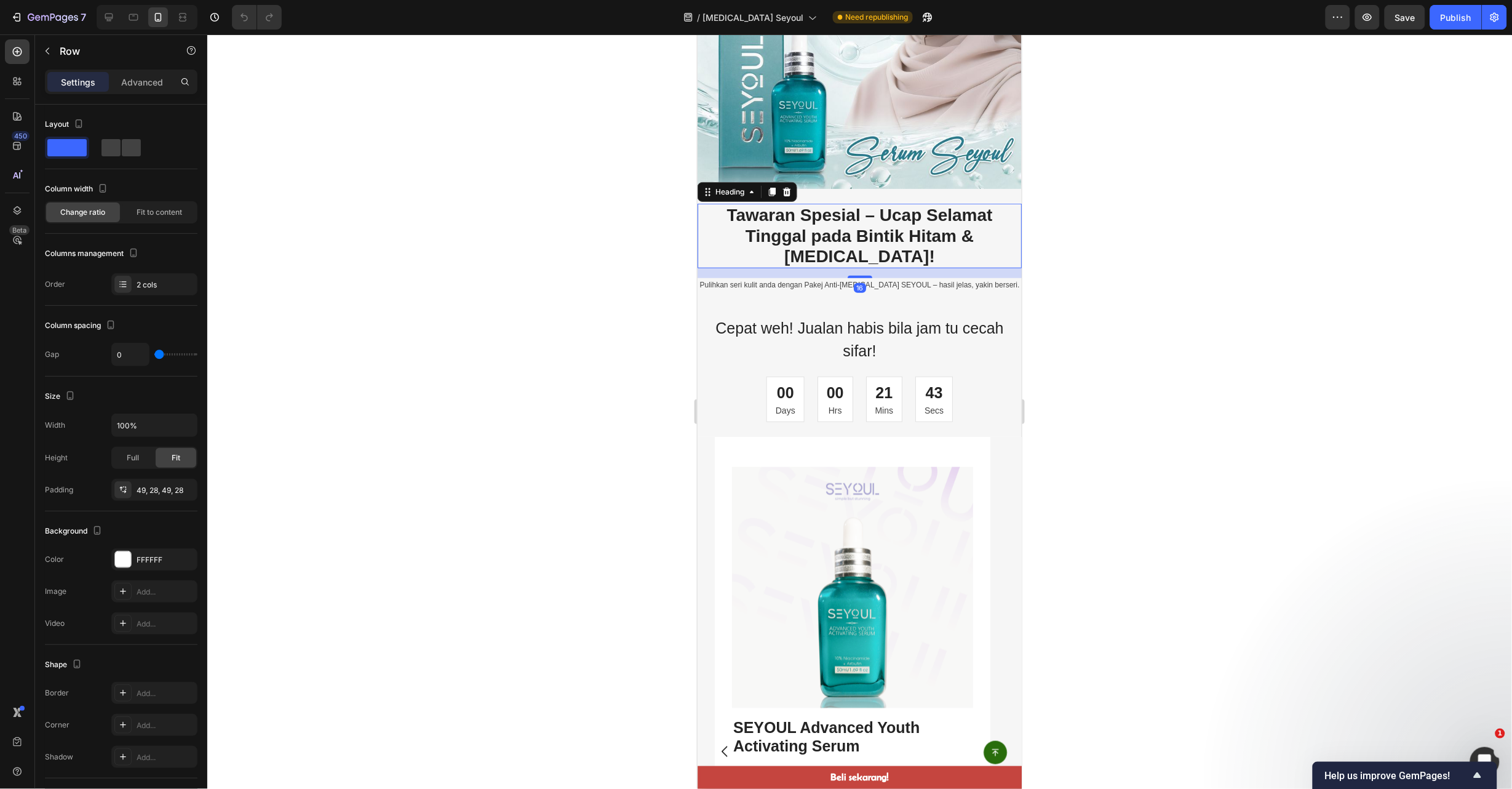
click at [861, 218] on h2 "Tawaran Spesial – Ucap Selamat Tinggal pada Bintik Hitam & [MEDICAL_DATA]!" at bounding box center [859, 235] width 324 height 65
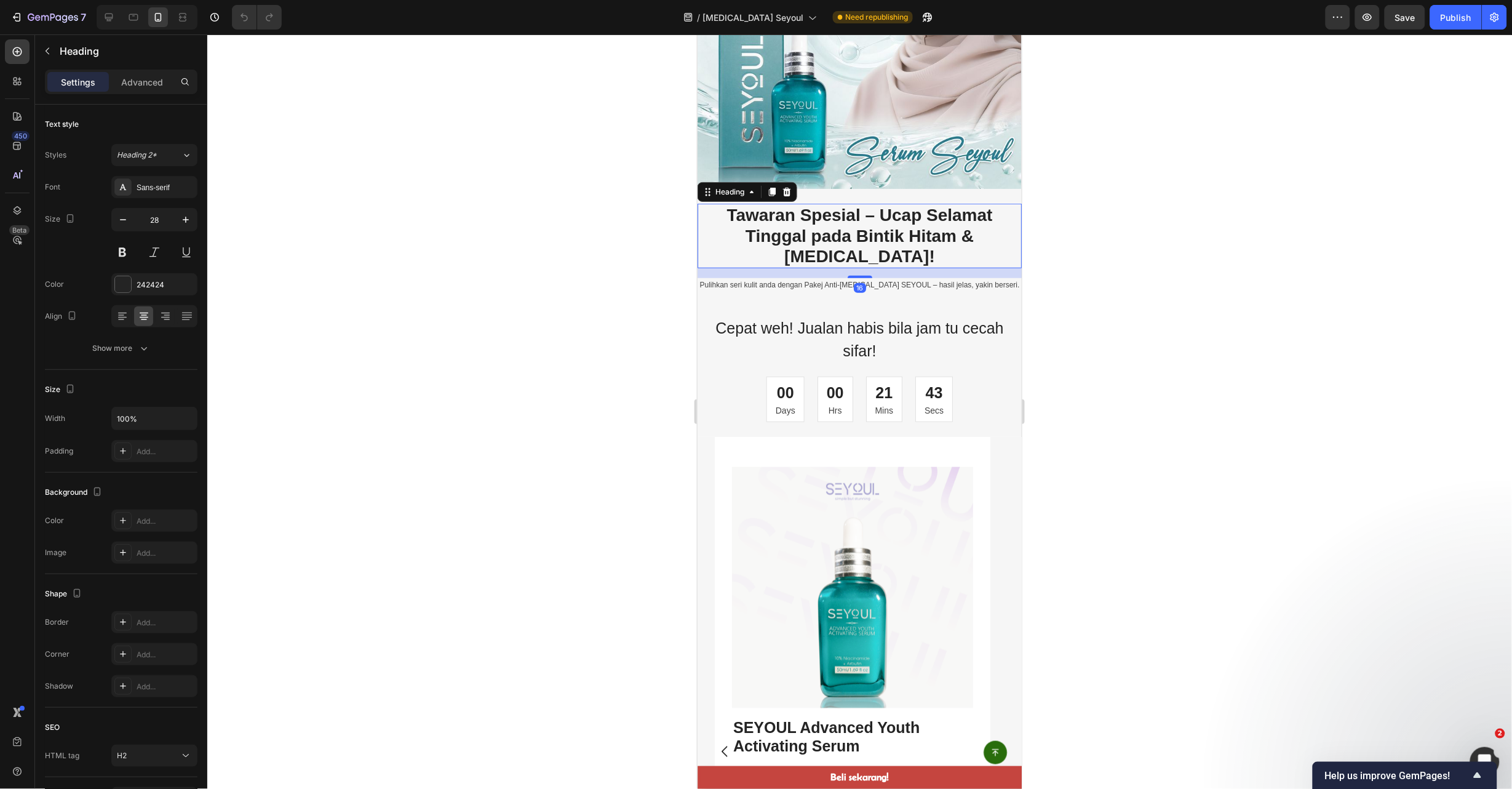
click at [859, 220] on h2 "Tawaran Spesial – Ucap Selamat Tinggal pada Bintik Hitam & [MEDICAL_DATA]!" at bounding box center [859, 235] width 324 height 65
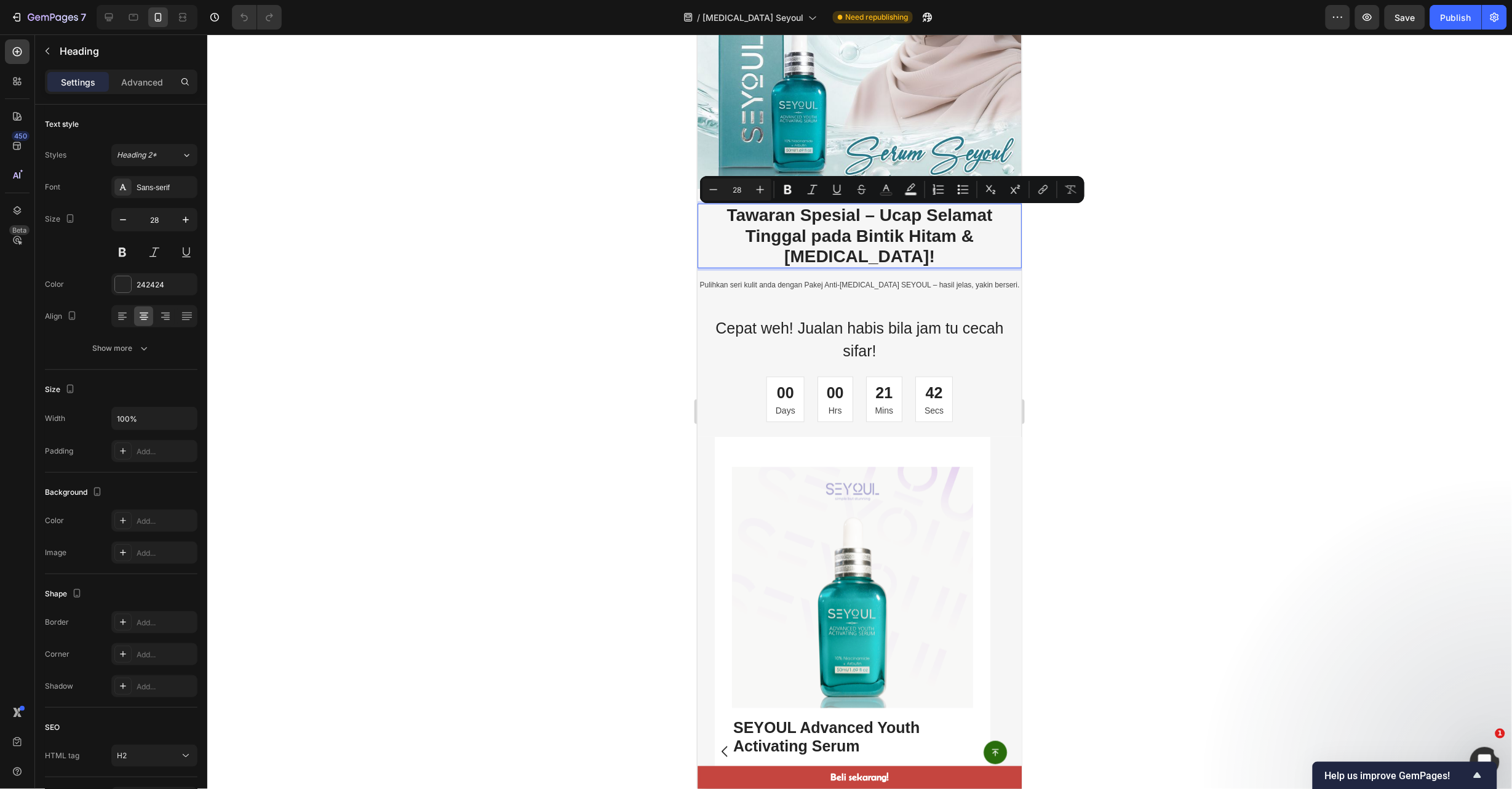
drag, startPoint x: 1126, startPoint y: 236, endPoint x: 1139, endPoint y: 212, distance: 27.3
click at [1131, 242] on div at bounding box center [859, 412] width 1305 height 755
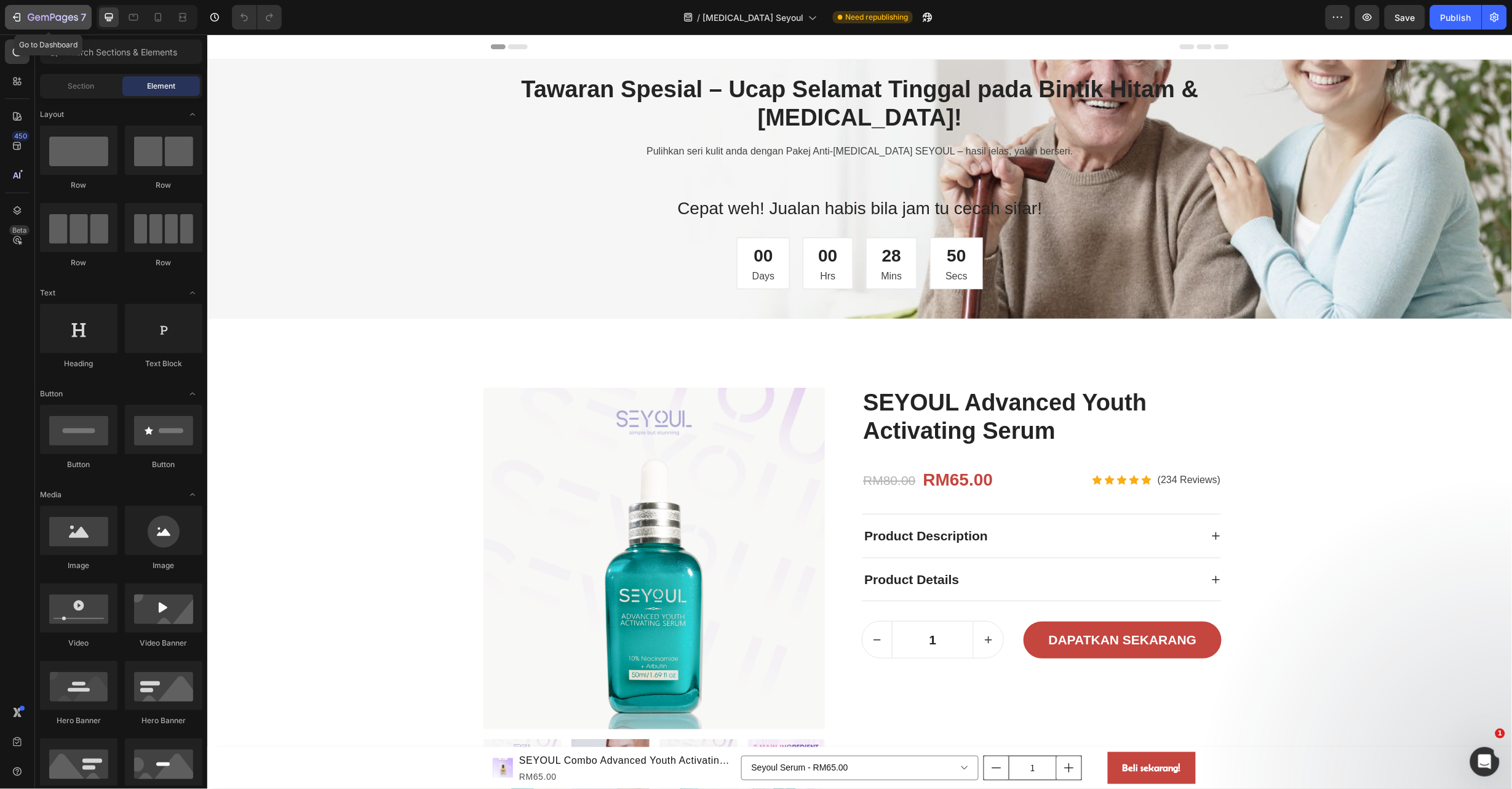
click at [28, 10] on div "7" at bounding box center [57, 17] width 58 height 15
